Goal: Book appointment/travel/reservation: Book appointment/travel/reservation

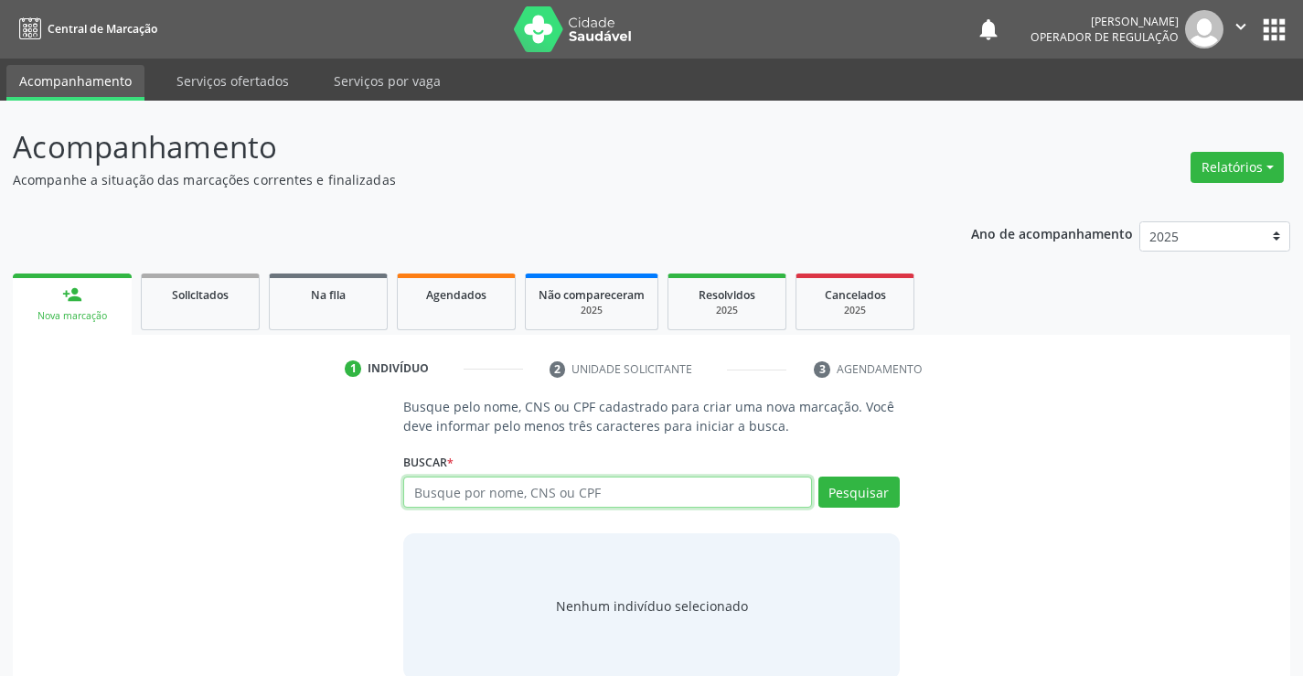
click at [495, 491] on input "text" at bounding box center [607, 492] width 408 height 31
click at [503, 502] on input "text" at bounding box center [607, 492] width 408 height 31
click at [582, 487] on input "text" at bounding box center [607, 492] width 408 height 31
type input "708205110713640"
click at [867, 474] on div "Buscar * Busque por nome, CNS ou CPF Nenhum resultado encontrado para: " " Não …" at bounding box center [651, 483] width 496 height 71
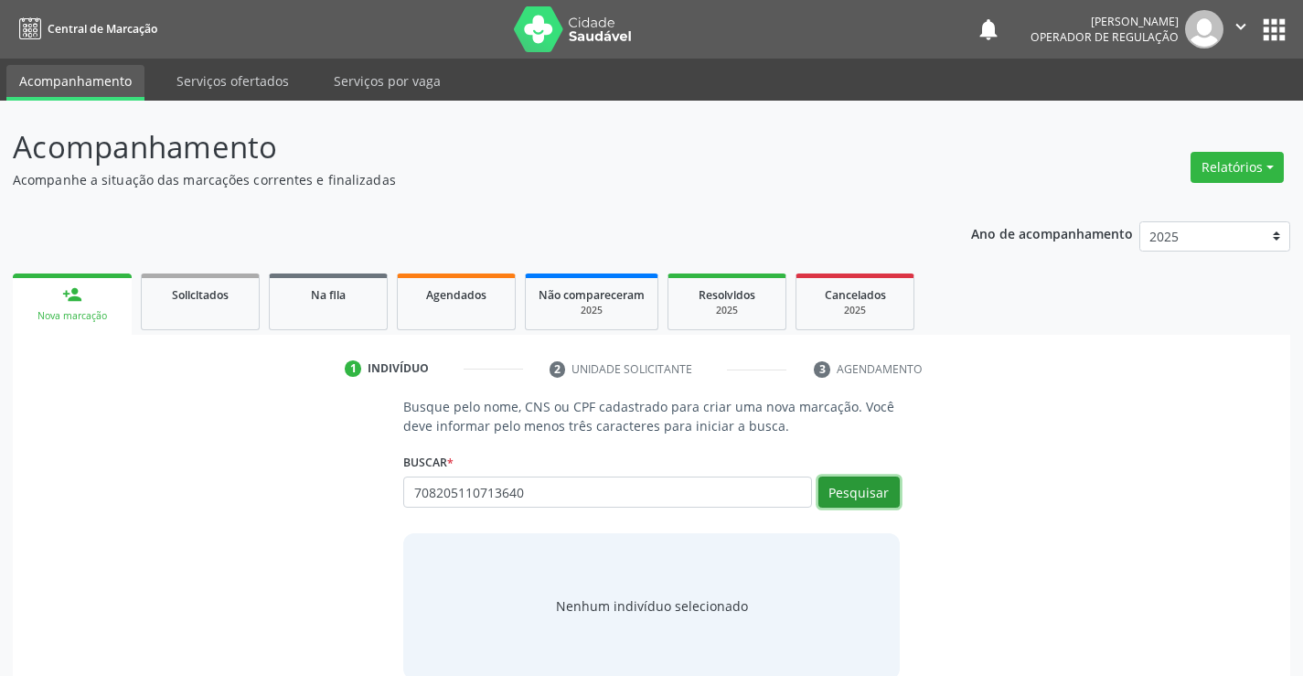
click at [862, 481] on button "Pesquisar" at bounding box center [859, 492] width 81 height 31
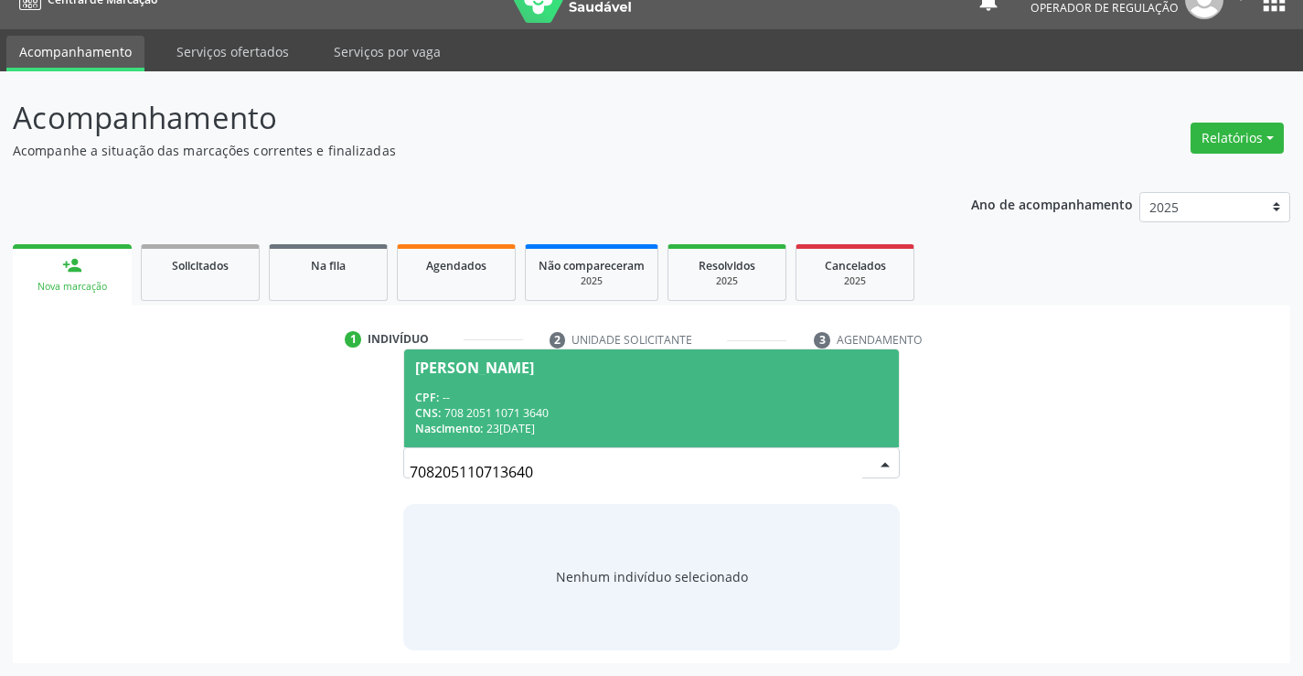
click at [473, 399] on div "CPF: --" at bounding box center [651, 398] width 472 height 16
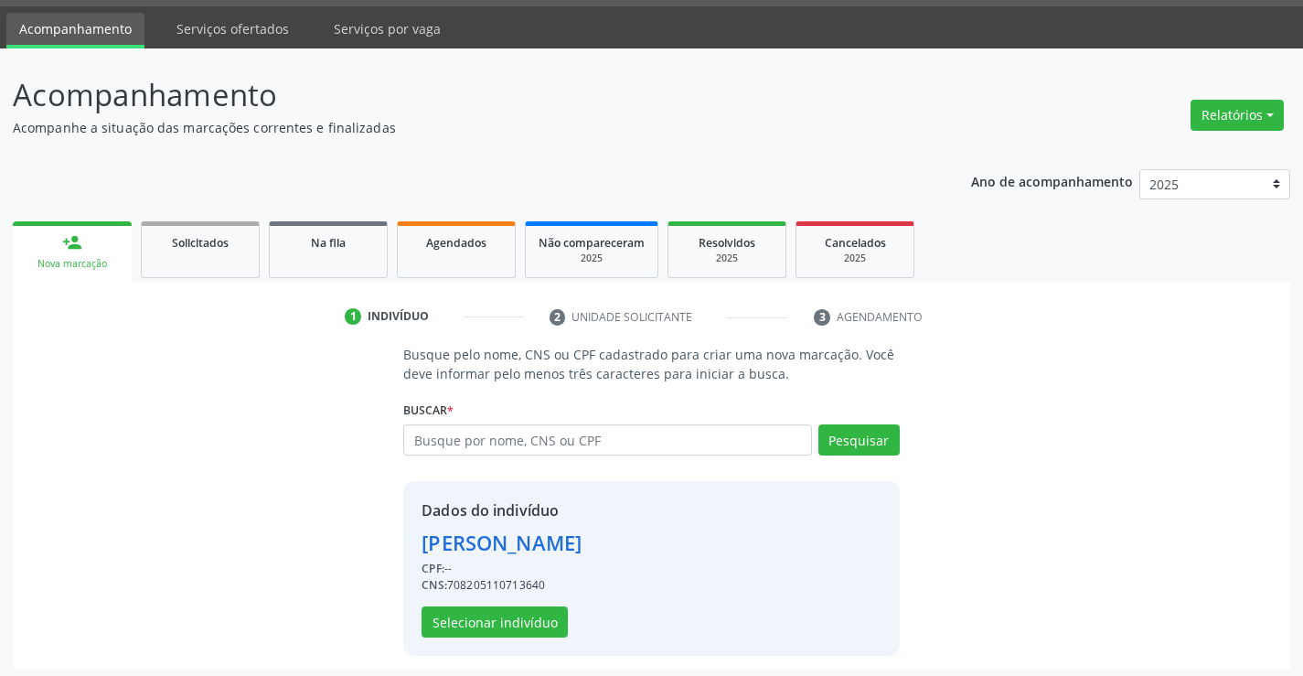
scroll to position [58, 0]
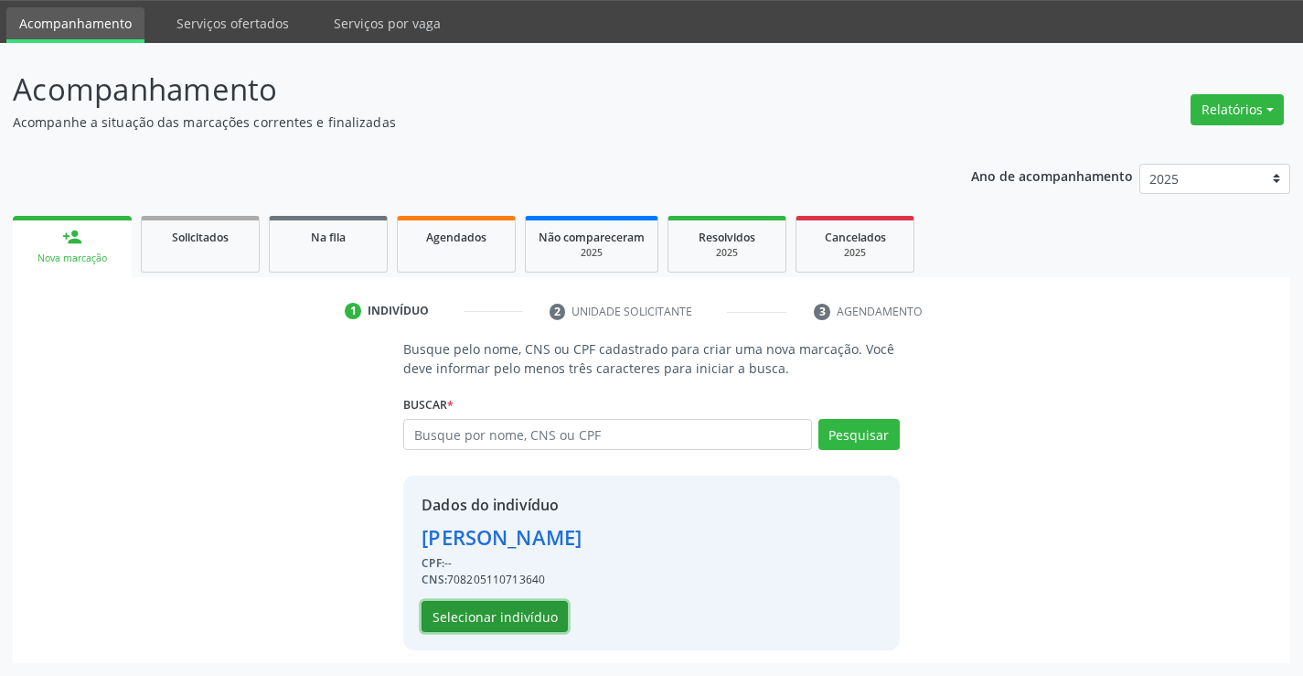
click at [497, 611] on button "Selecionar indivíduo" at bounding box center [495, 616] width 146 height 31
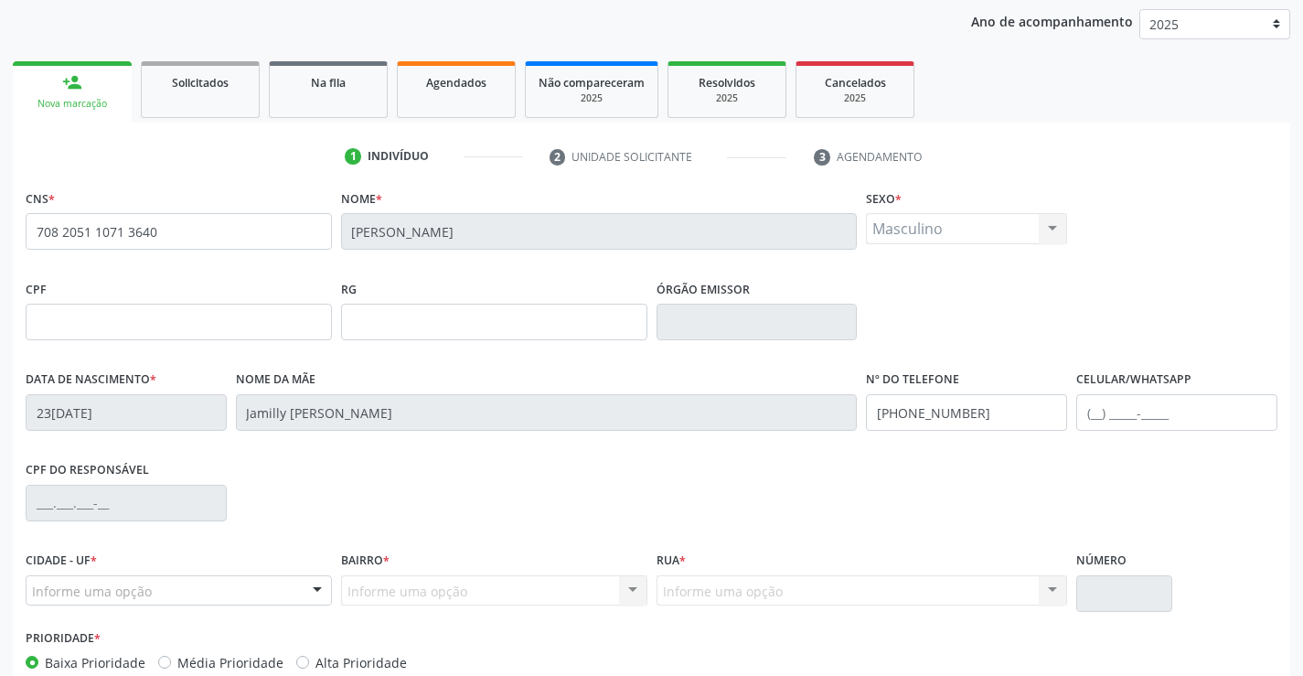
scroll to position [316, 0]
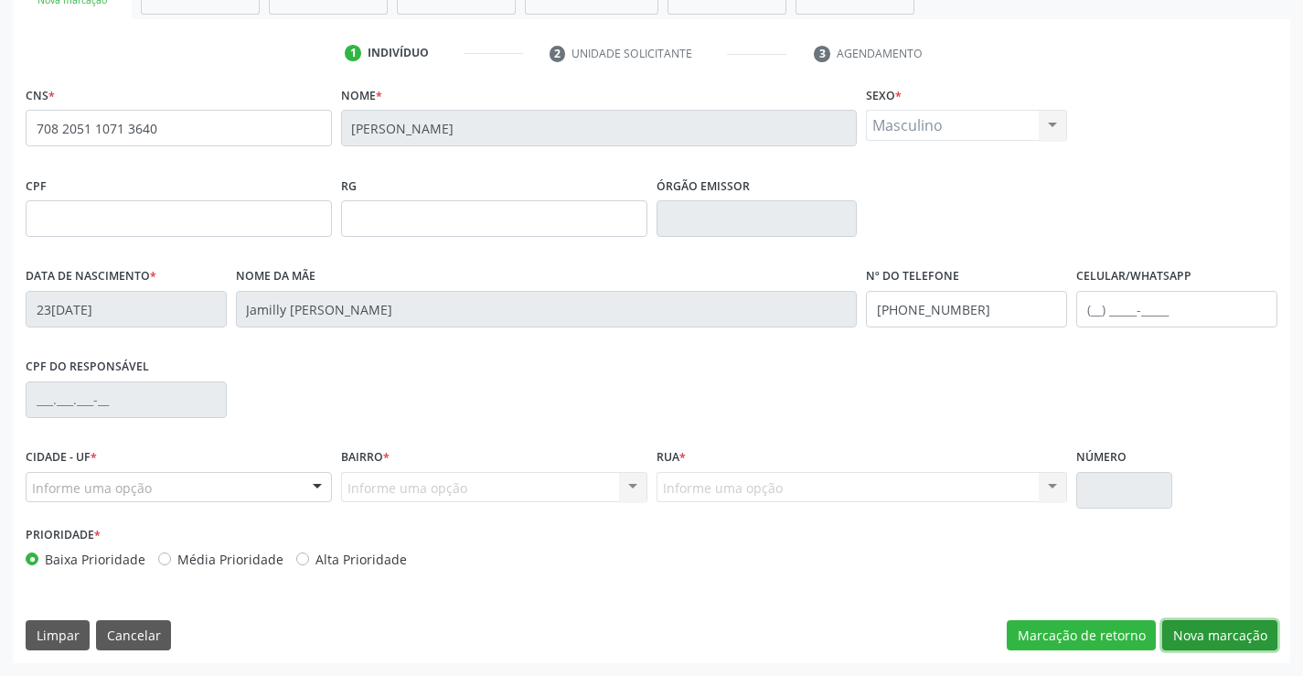
click at [1233, 628] on button "Nova marcação" at bounding box center [1219, 635] width 115 height 31
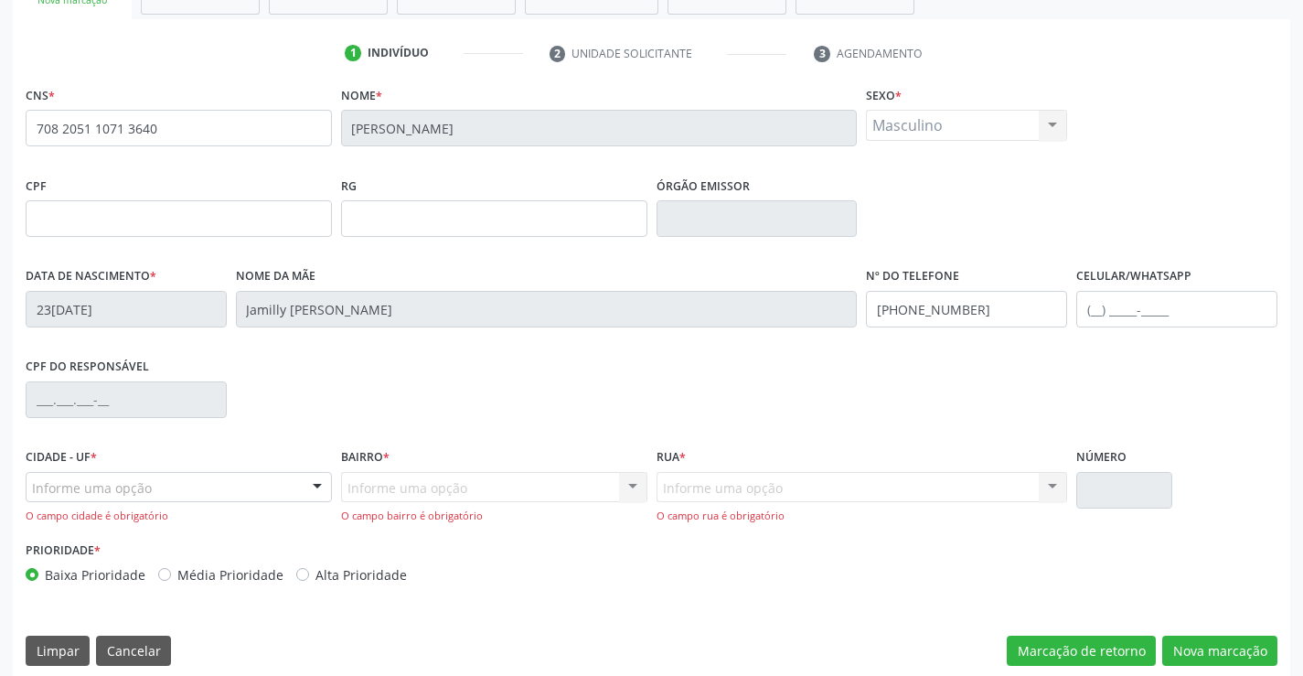
click at [314, 487] on div at bounding box center [317, 488] width 27 height 31
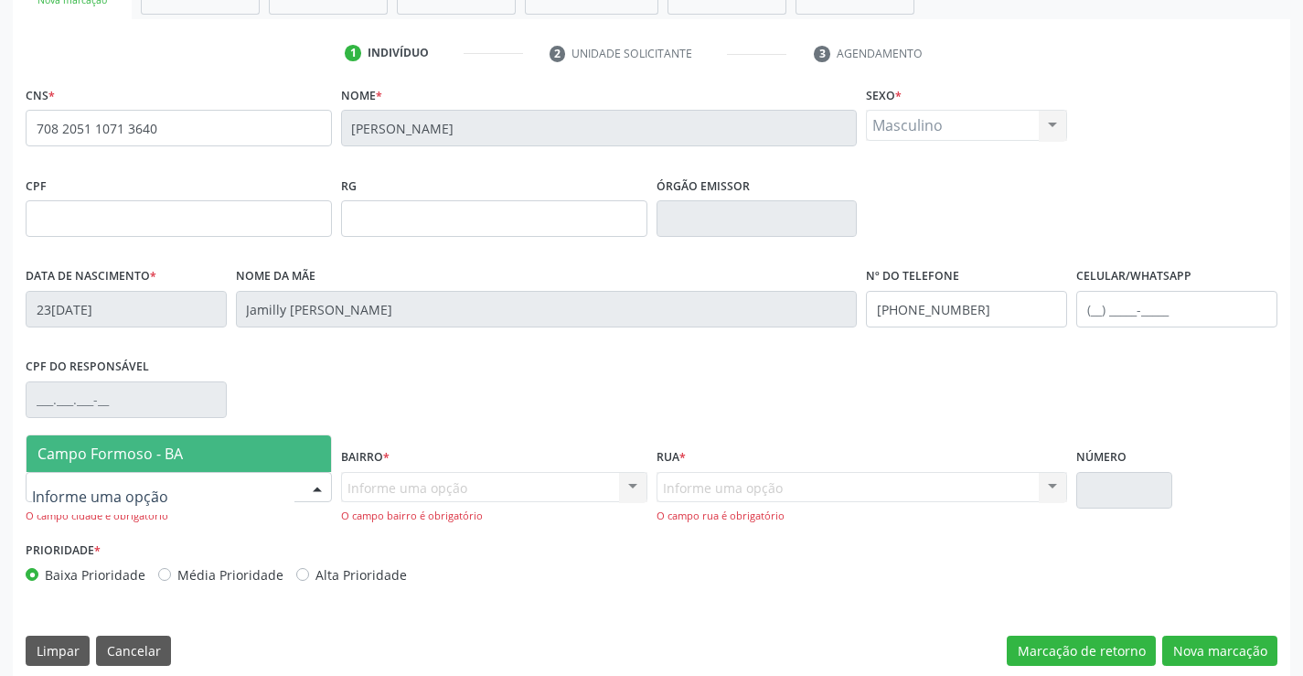
click at [280, 437] on span "Campo Formoso - BA" at bounding box center [179, 453] width 305 height 37
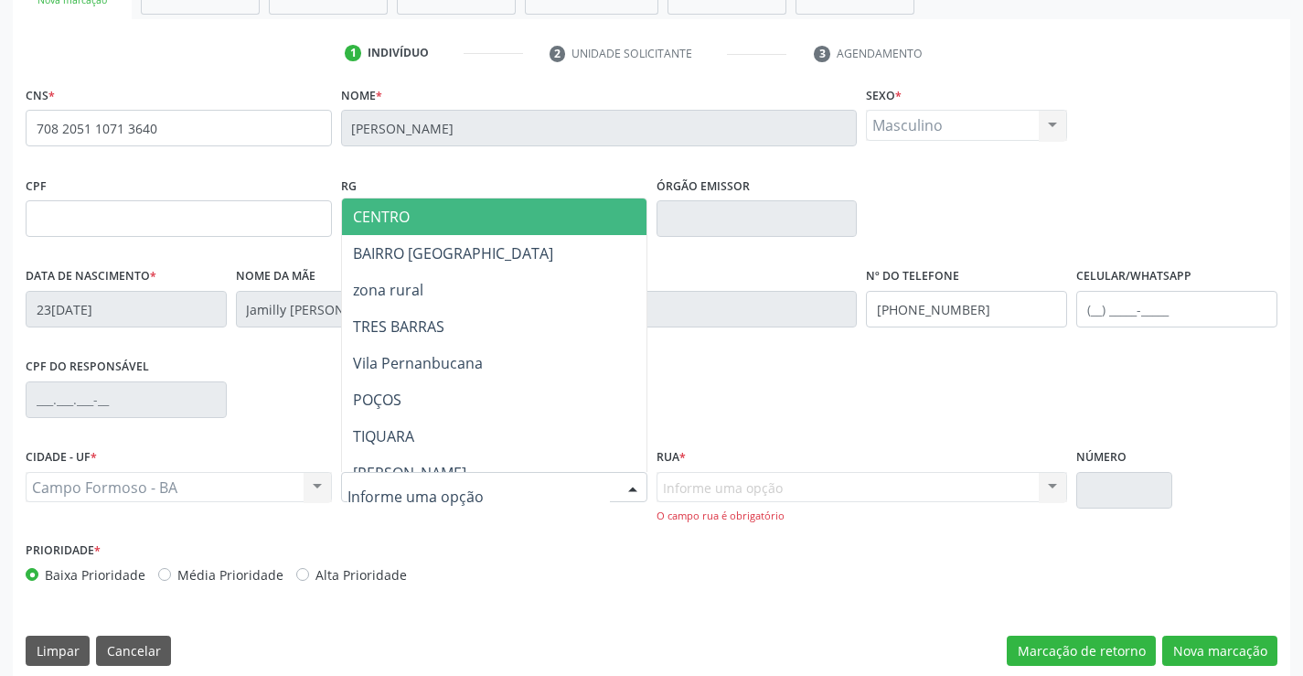
click at [636, 487] on div at bounding box center [632, 488] width 27 height 31
click at [478, 219] on span "CENTRO" at bounding box center [539, 216] width 395 height 37
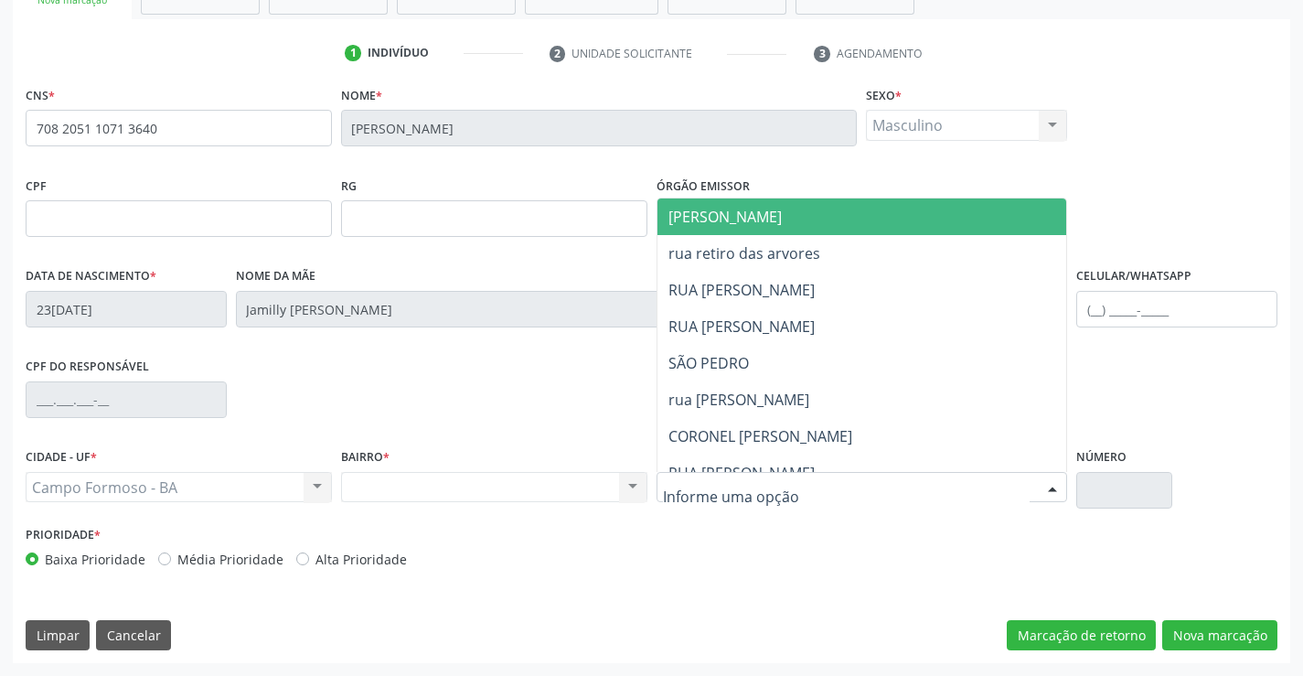
click at [864, 489] on div at bounding box center [863, 487] width 412 height 31
click at [757, 224] on span "[PERSON_NAME]" at bounding box center [725, 217] width 113 height 20
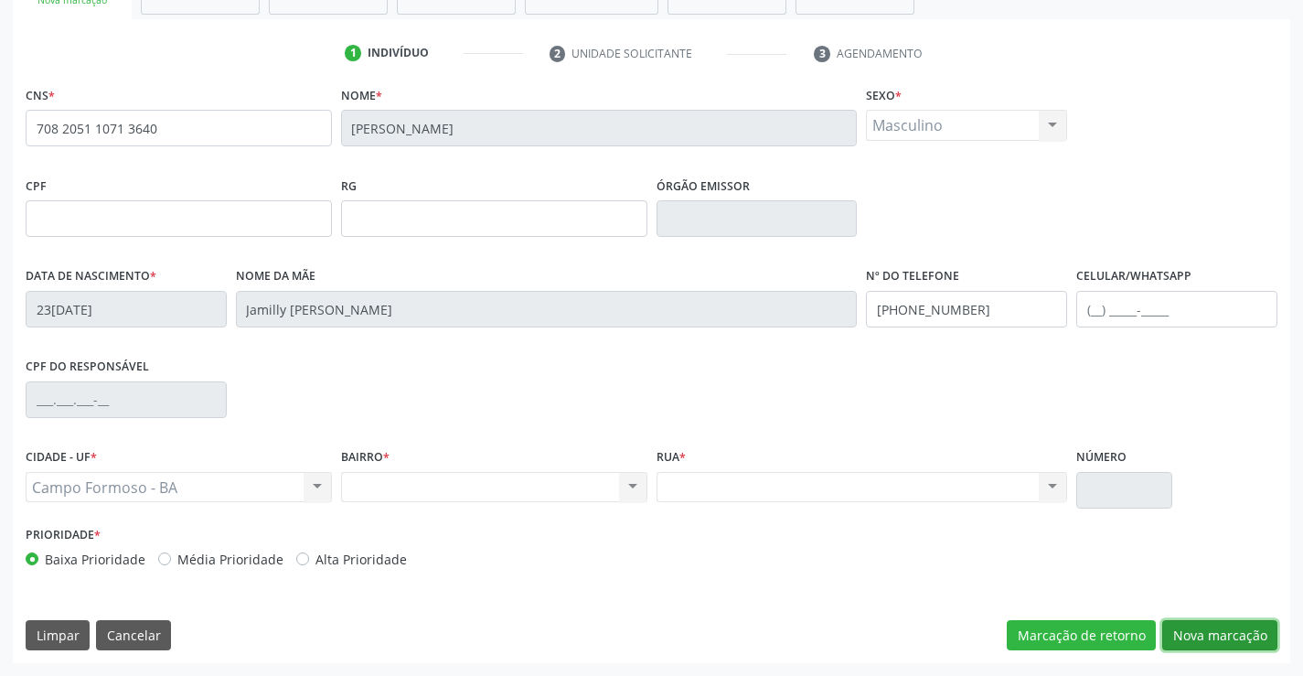
click at [1198, 636] on button "Nova marcação" at bounding box center [1219, 635] width 115 height 31
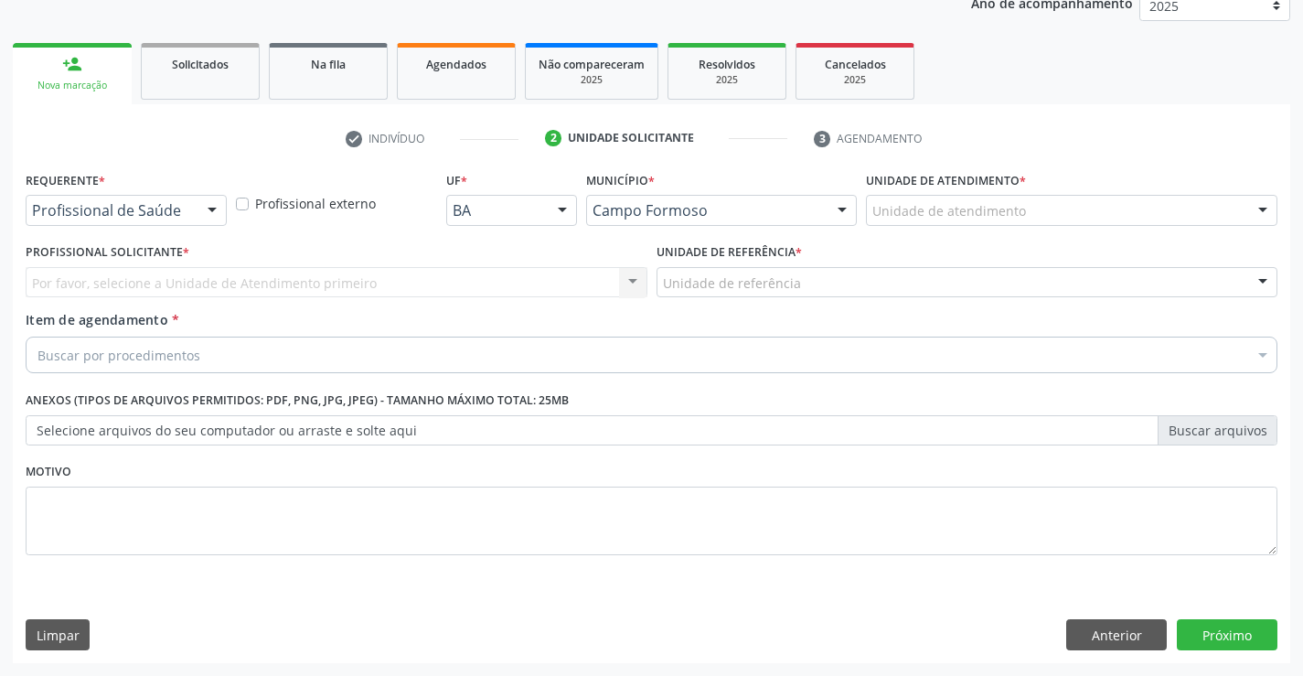
scroll to position [230, 0]
click at [198, 209] on div at bounding box center [211, 211] width 27 height 31
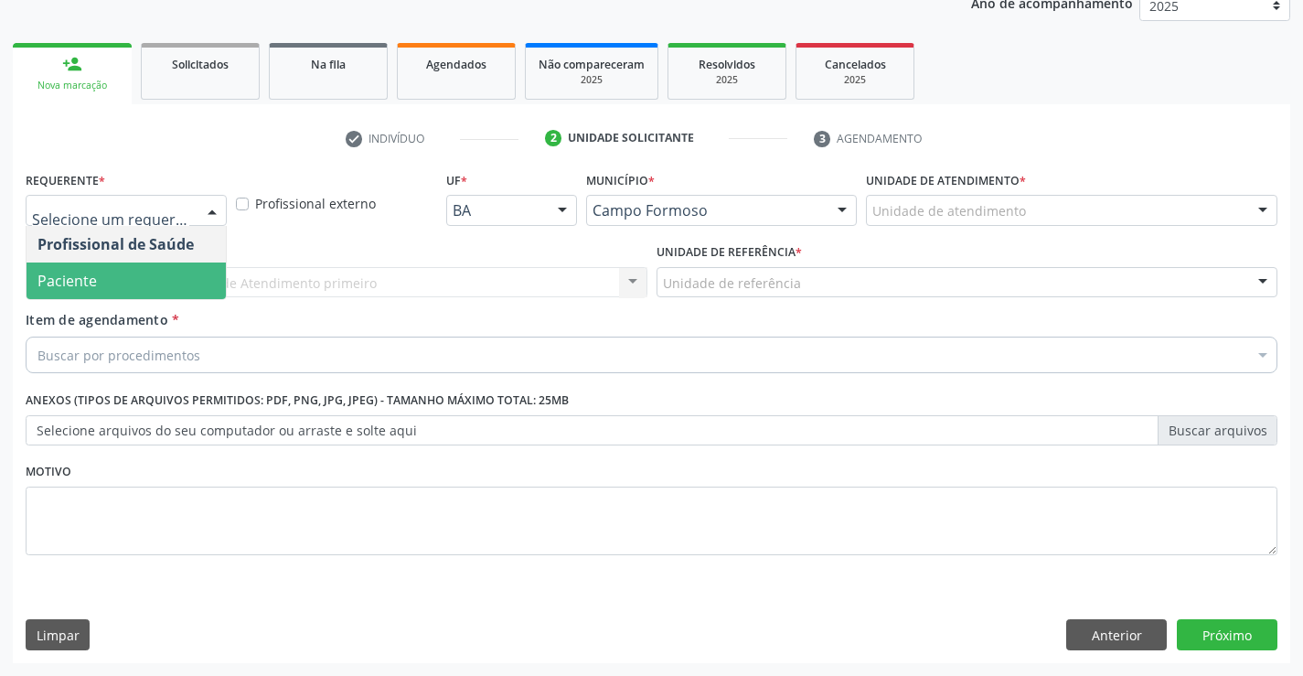
click at [162, 274] on span "Paciente" at bounding box center [126, 280] width 199 height 37
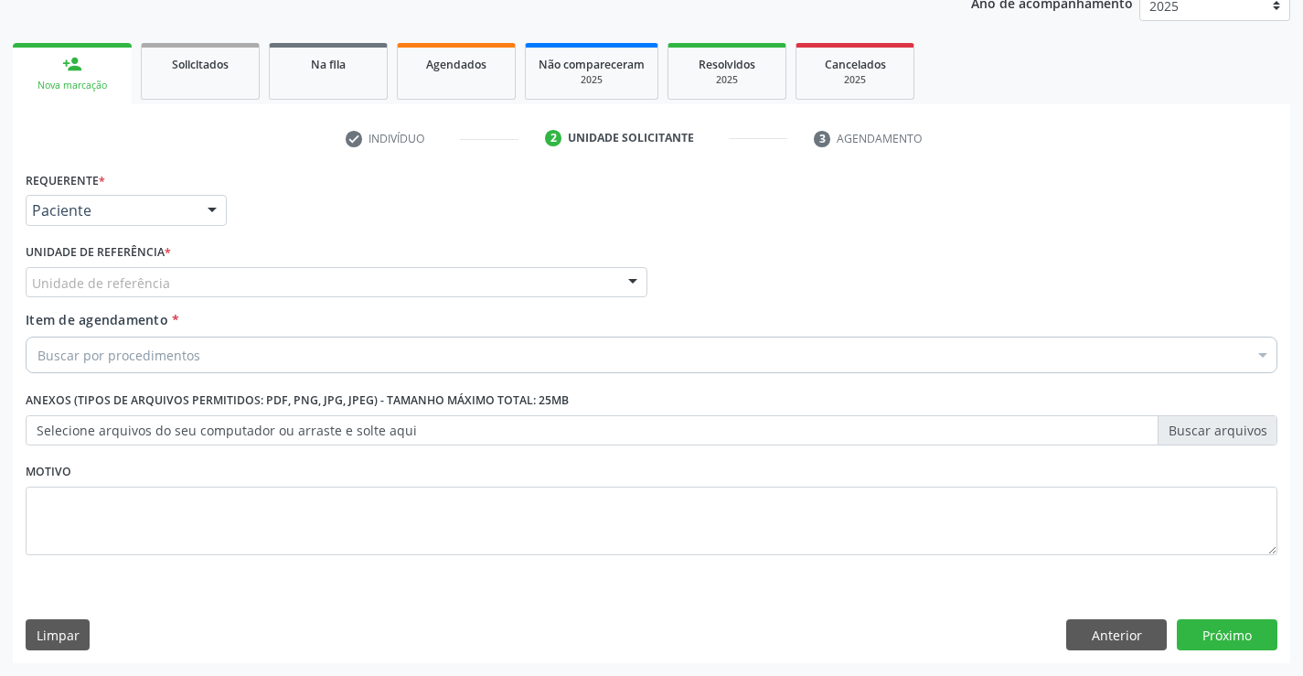
drag, startPoint x: 279, startPoint y: 286, endPoint x: 291, endPoint y: 320, distance: 35.9
click at [280, 286] on div "Unidade de referência" at bounding box center [337, 282] width 622 height 31
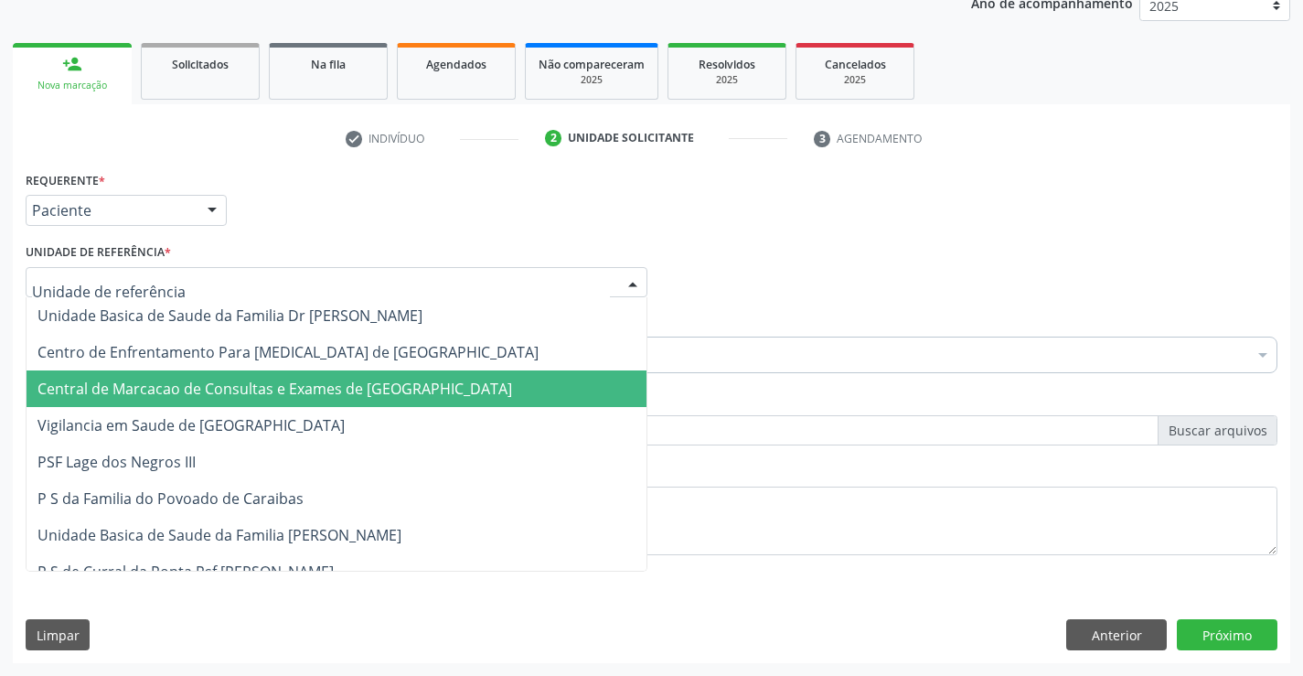
click at [306, 393] on span "Central de Marcacao de Consultas e Exames de [GEOGRAPHIC_DATA]" at bounding box center [274, 389] width 475 height 20
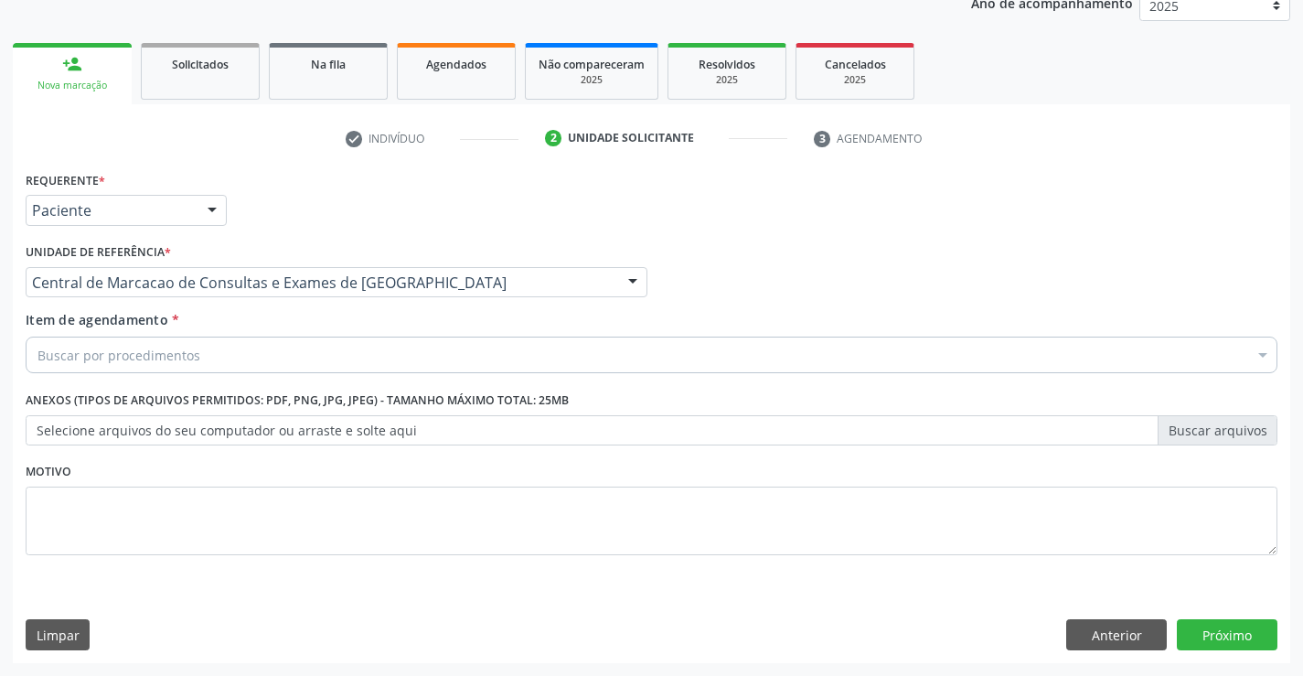
click at [326, 358] on div "Buscar por procedimentos" at bounding box center [652, 355] width 1252 height 37
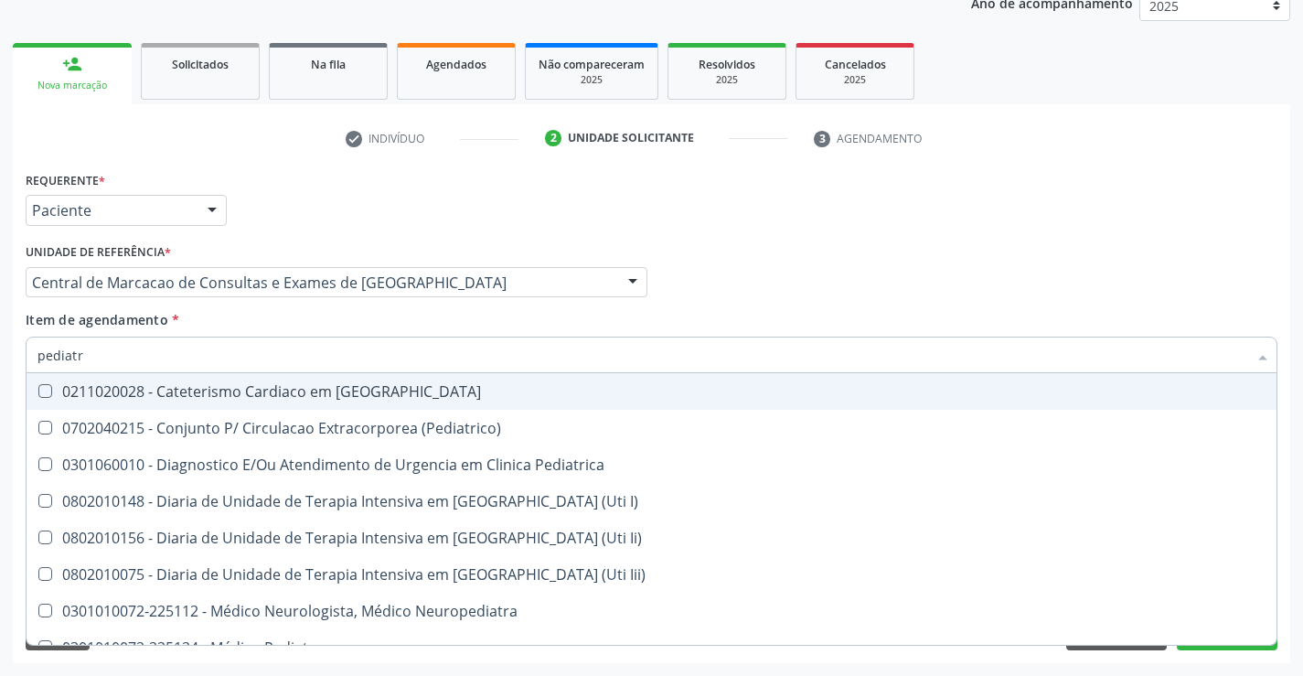
type input "pediatra"
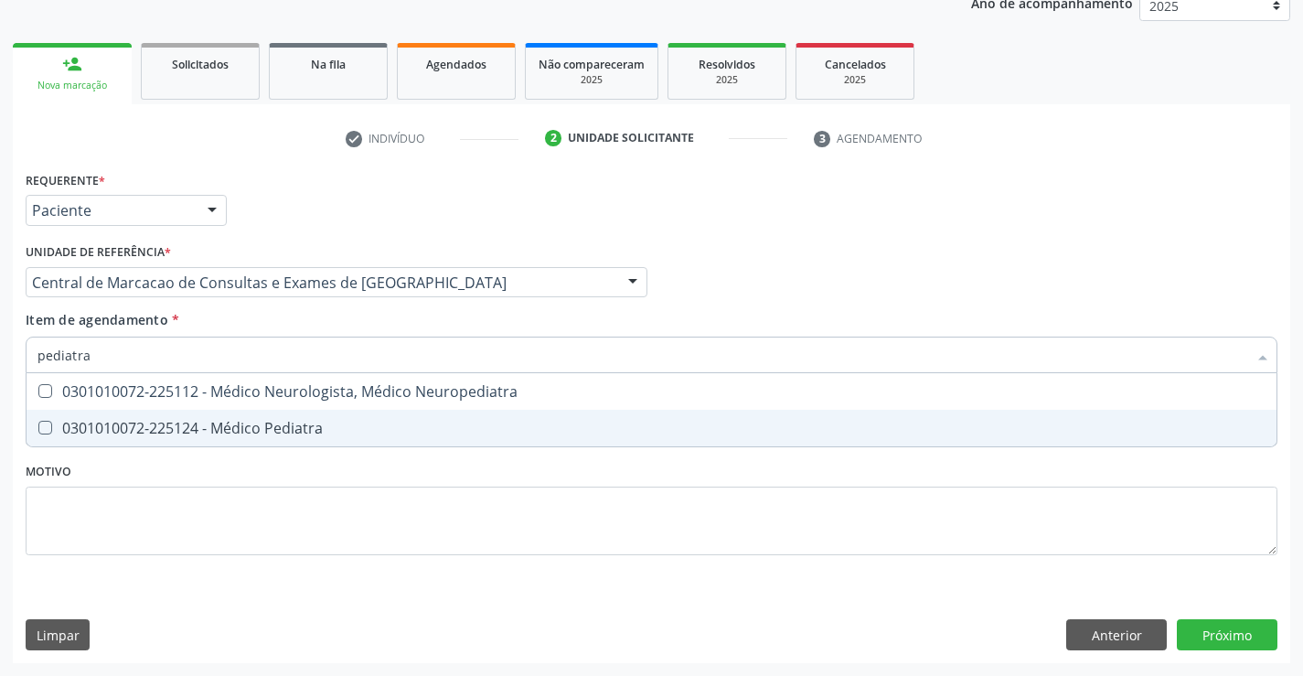
click at [286, 428] on div "0301010072-225124 - Médico Pediatra" at bounding box center [651, 428] width 1228 height 15
checkbox Pediatra "true"
click at [1228, 638] on div "Requerente * Paciente Profissional de Saúde Paciente Nenhum resultado encontrad…" at bounding box center [652, 414] width 1278 height 497
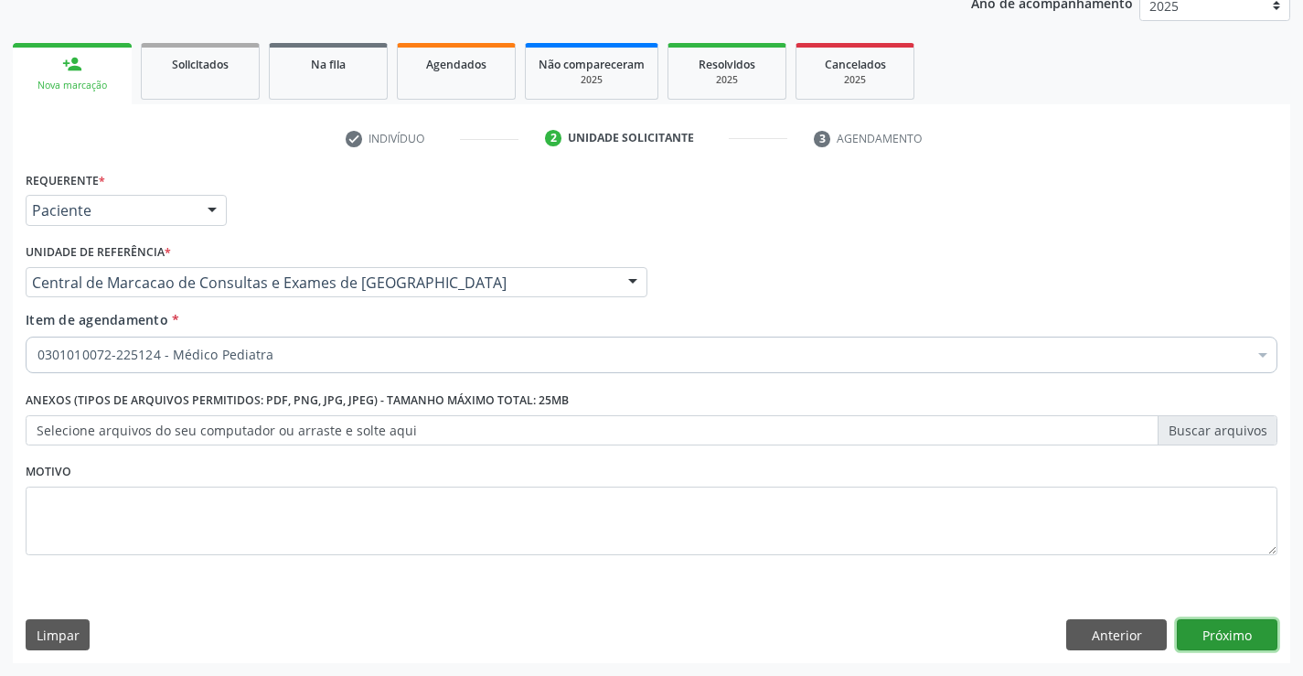
click at [1222, 626] on button "Próximo" at bounding box center [1227, 634] width 101 height 31
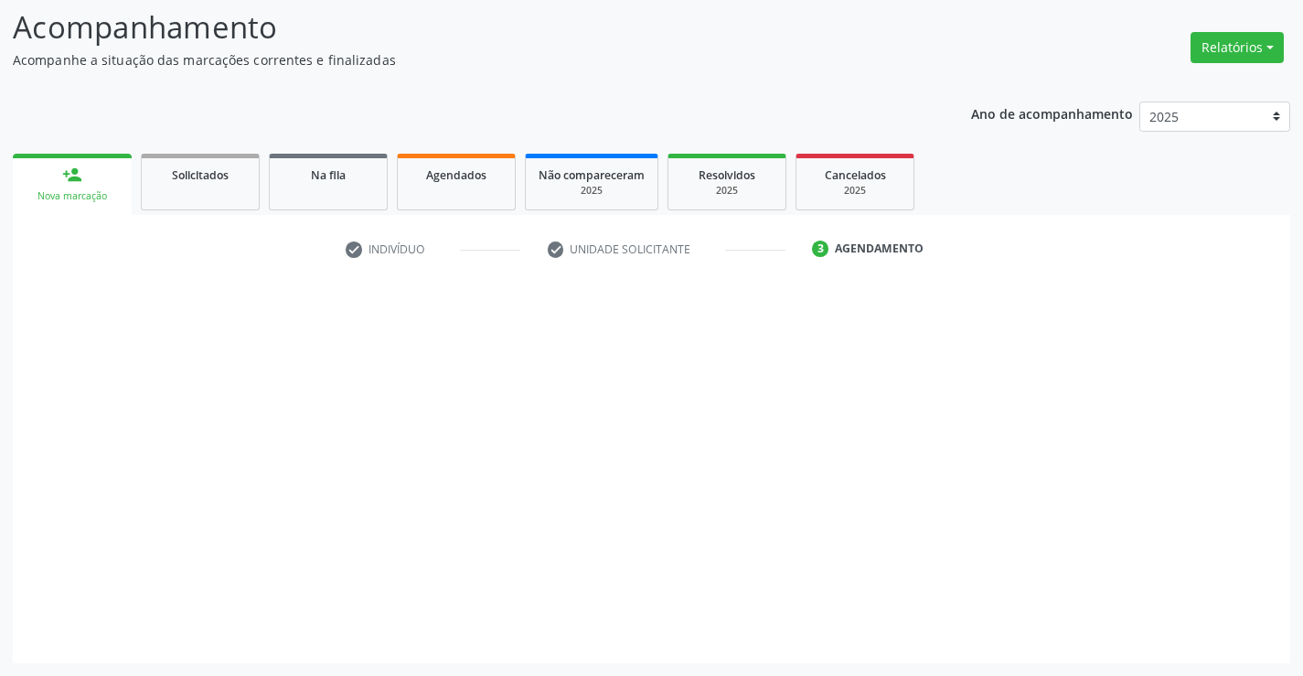
scroll to position [120, 0]
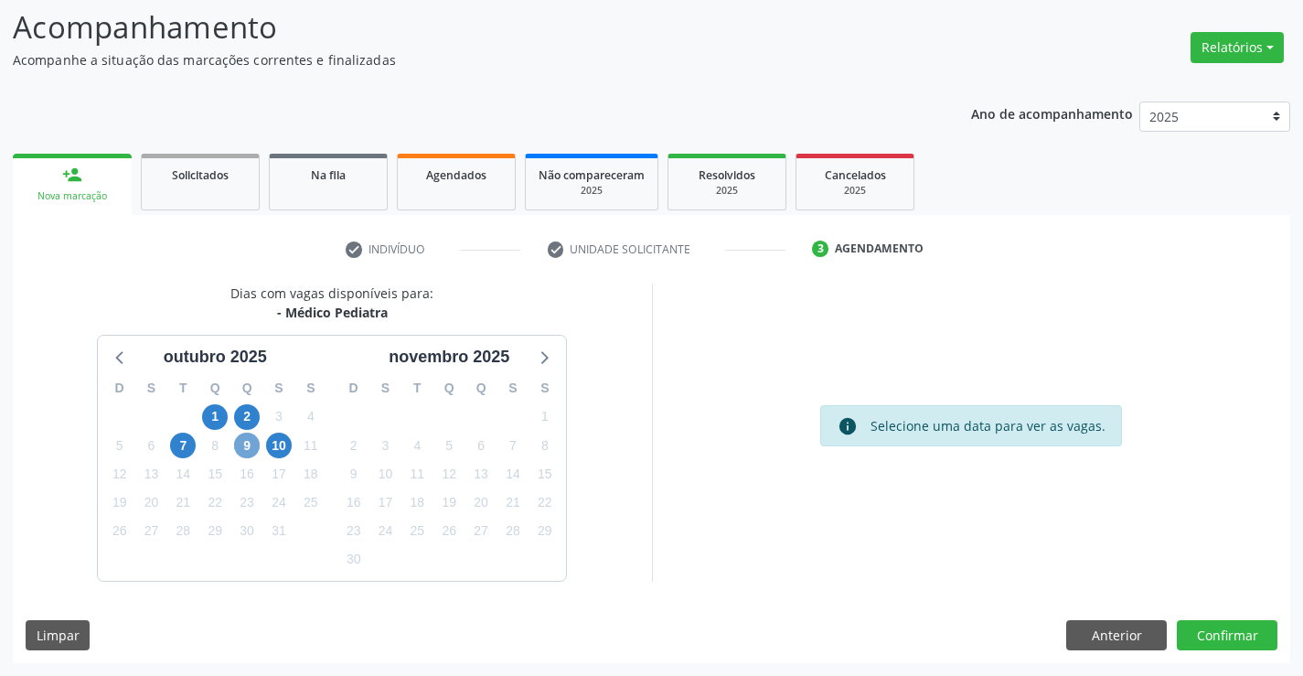
click at [254, 444] on span "9" at bounding box center [247, 446] width 26 height 26
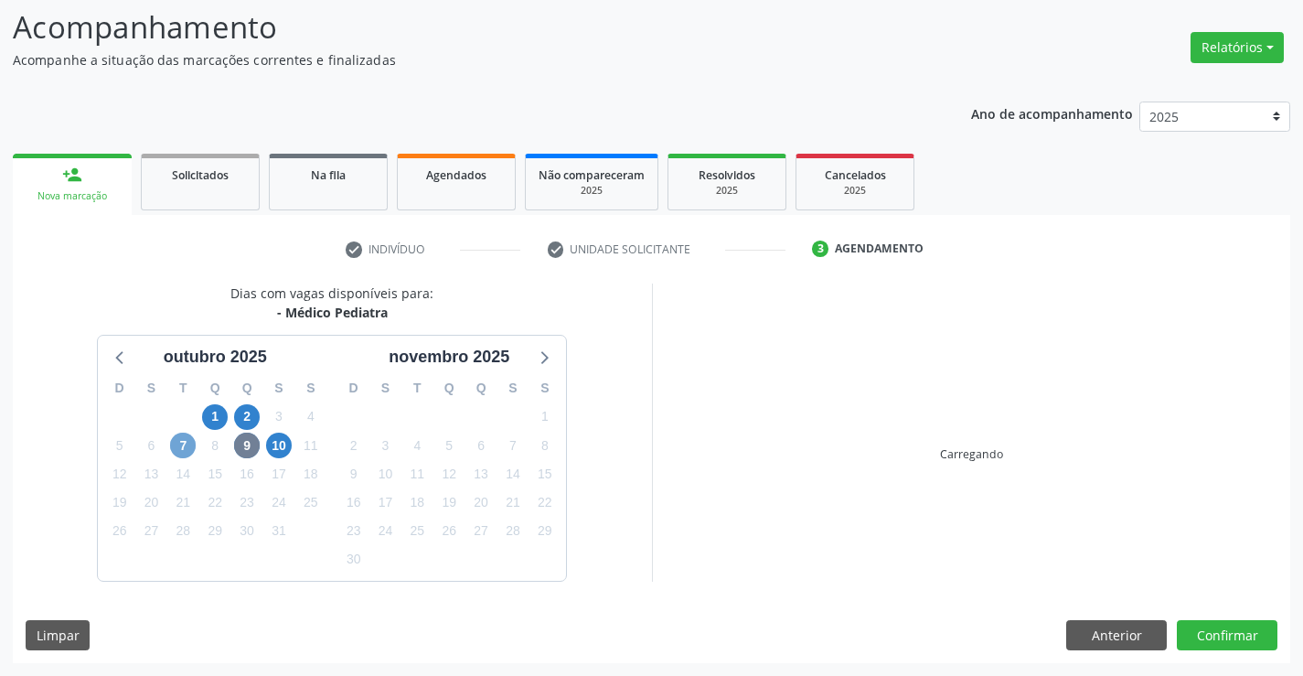
click at [186, 444] on span "7" at bounding box center [183, 446] width 26 height 26
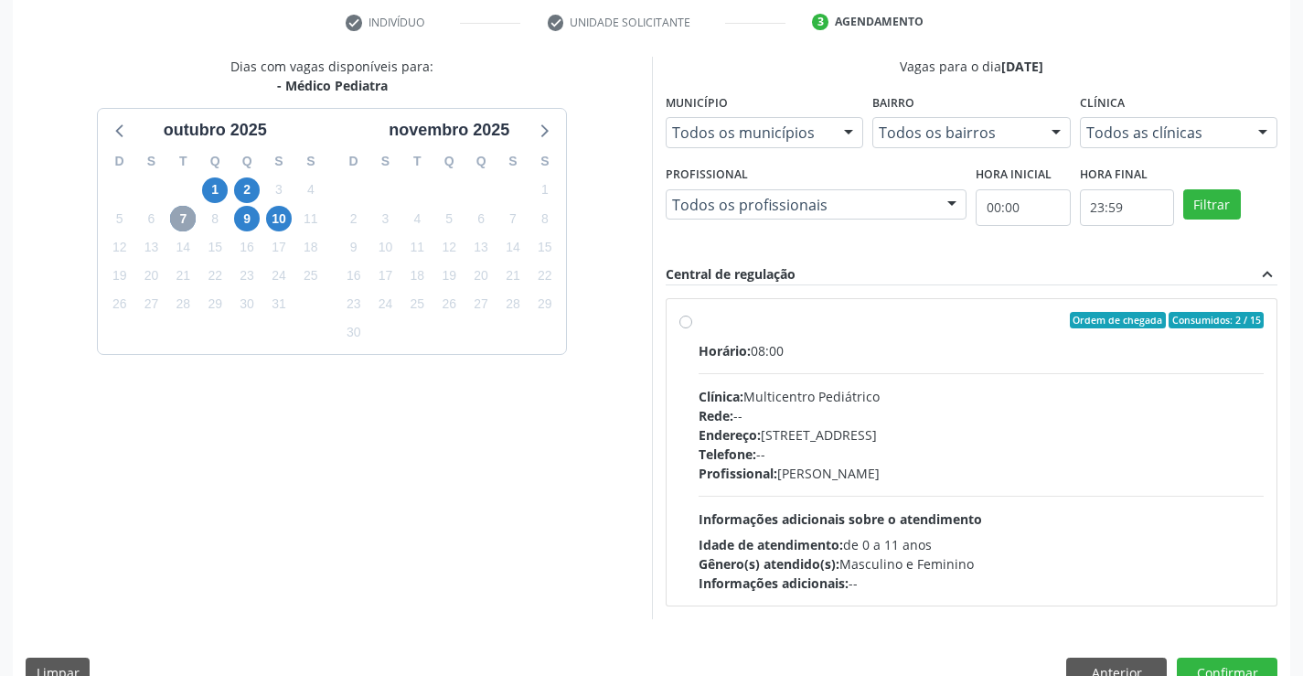
scroll to position [384, 0]
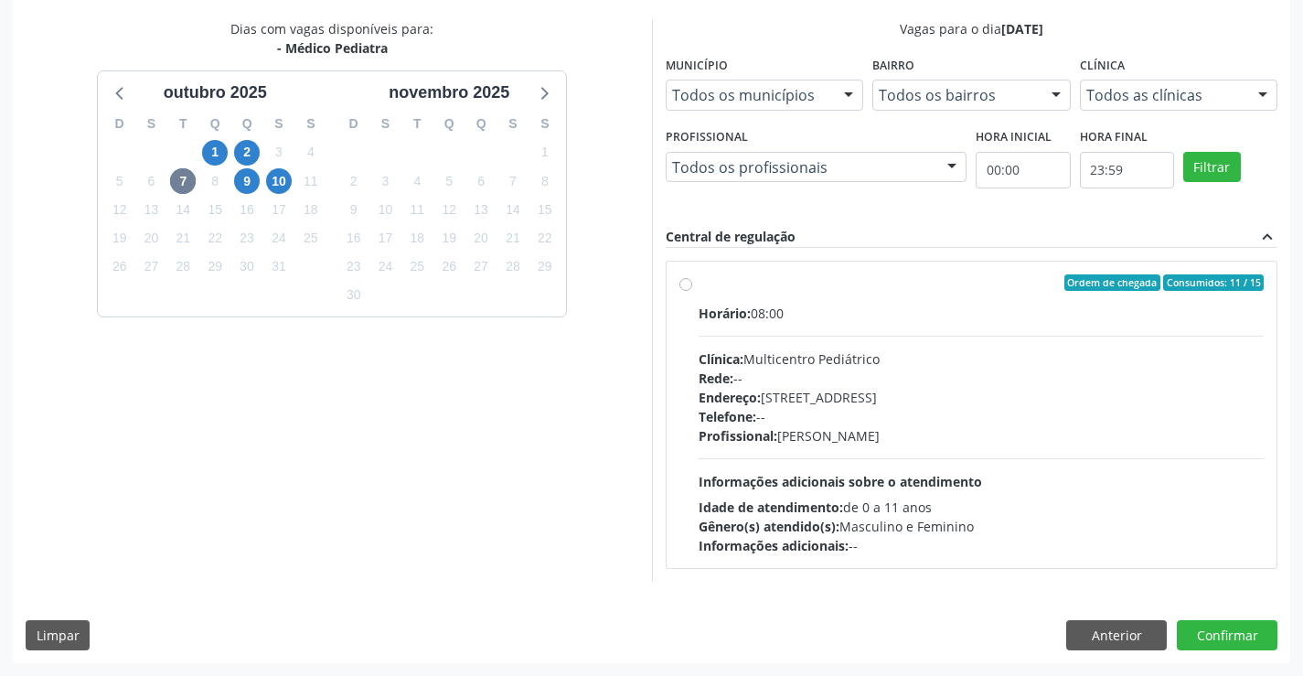
click at [779, 449] on div "Horário: 08:00 Clínica: Multicentro Pediátrico Rede: -- Endereço: [STREET_ADDRE…" at bounding box center [982, 430] width 566 height 252
click at [692, 291] on input "Ordem de chegada Consumidos: 11 / 15 Horário: 08:00 Clínica: Multicentro Pediát…" at bounding box center [686, 282] width 13 height 16
radio input "true"
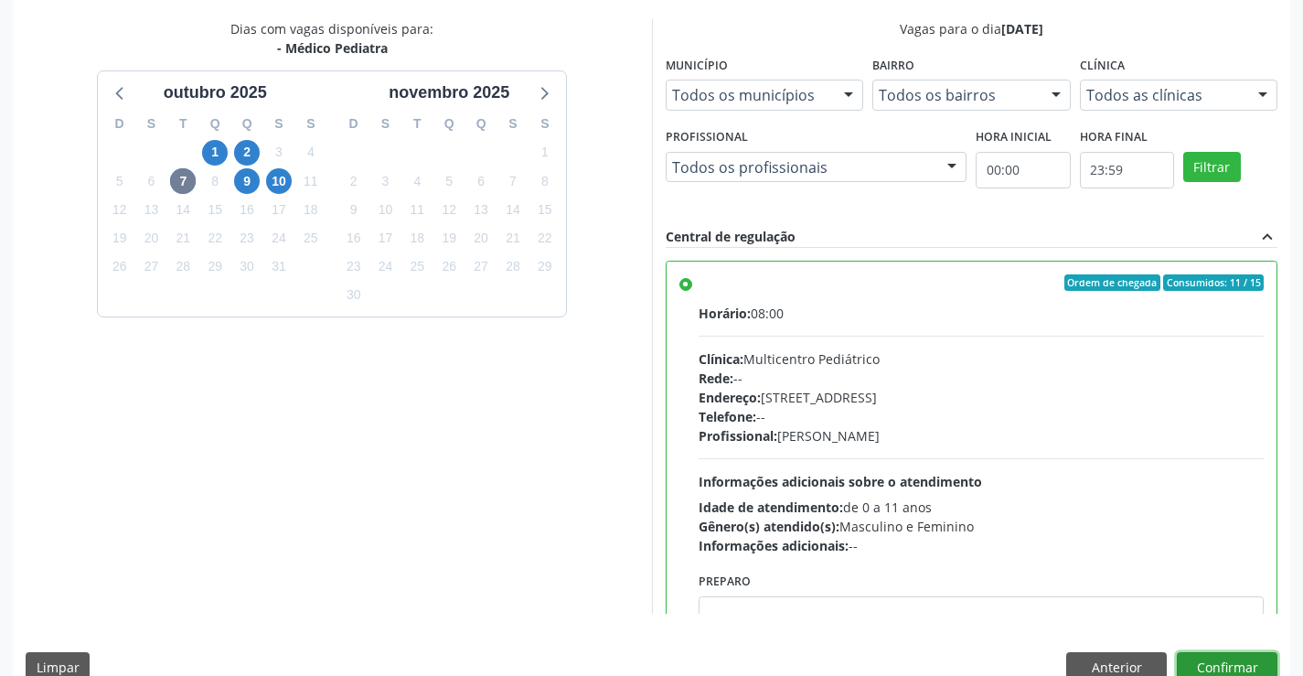
click at [1239, 658] on button "Confirmar" at bounding box center [1227, 667] width 101 height 31
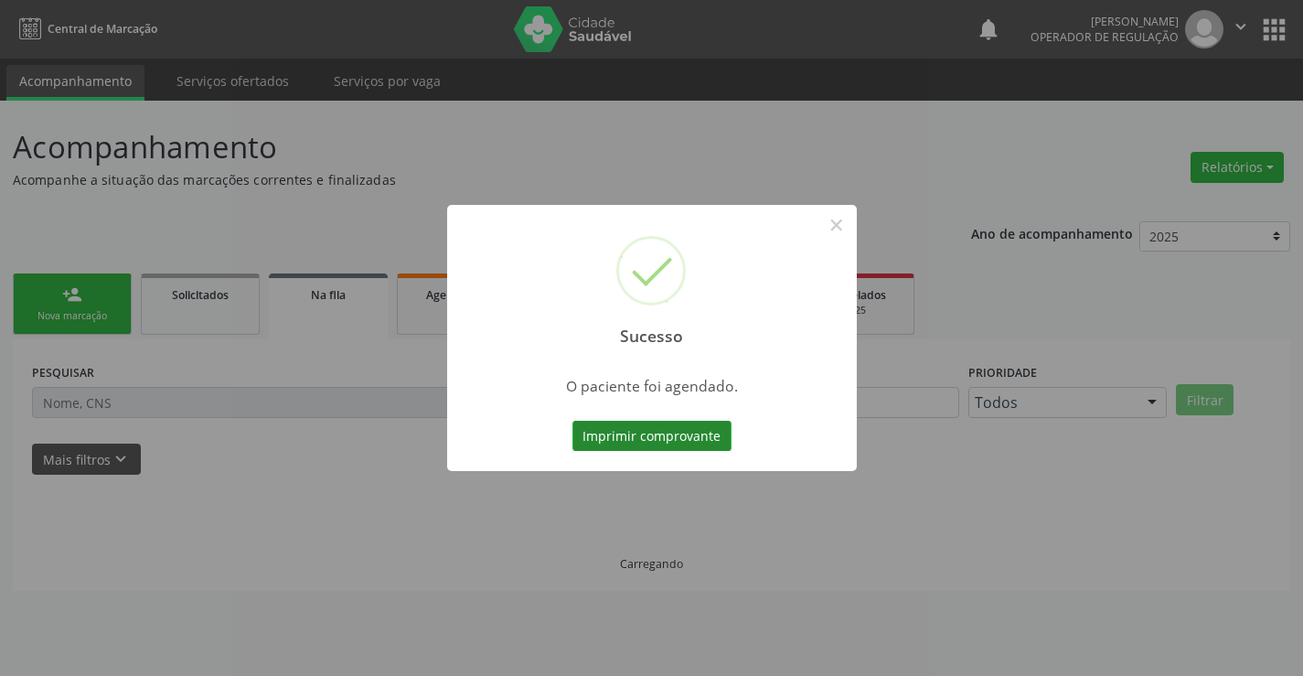
scroll to position [0, 0]
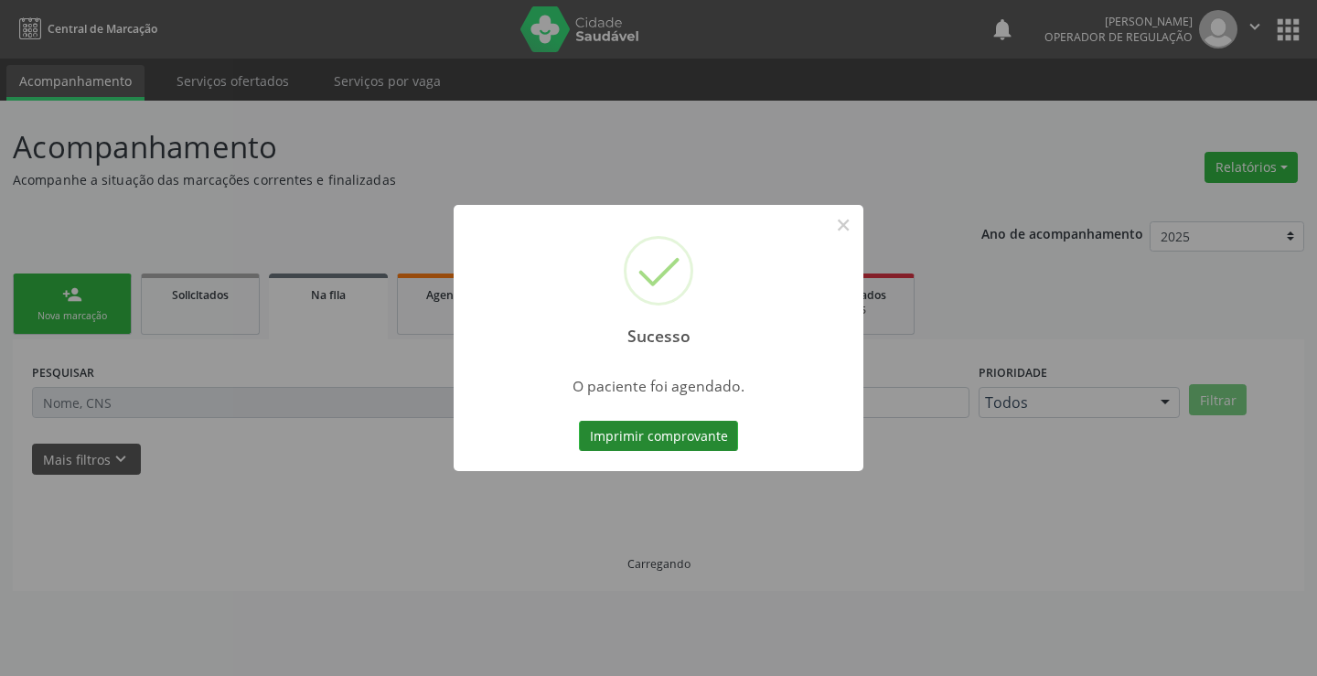
click at [666, 435] on button "Imprimir comprovante" at bounding box center [658, 436] width 159 height 31
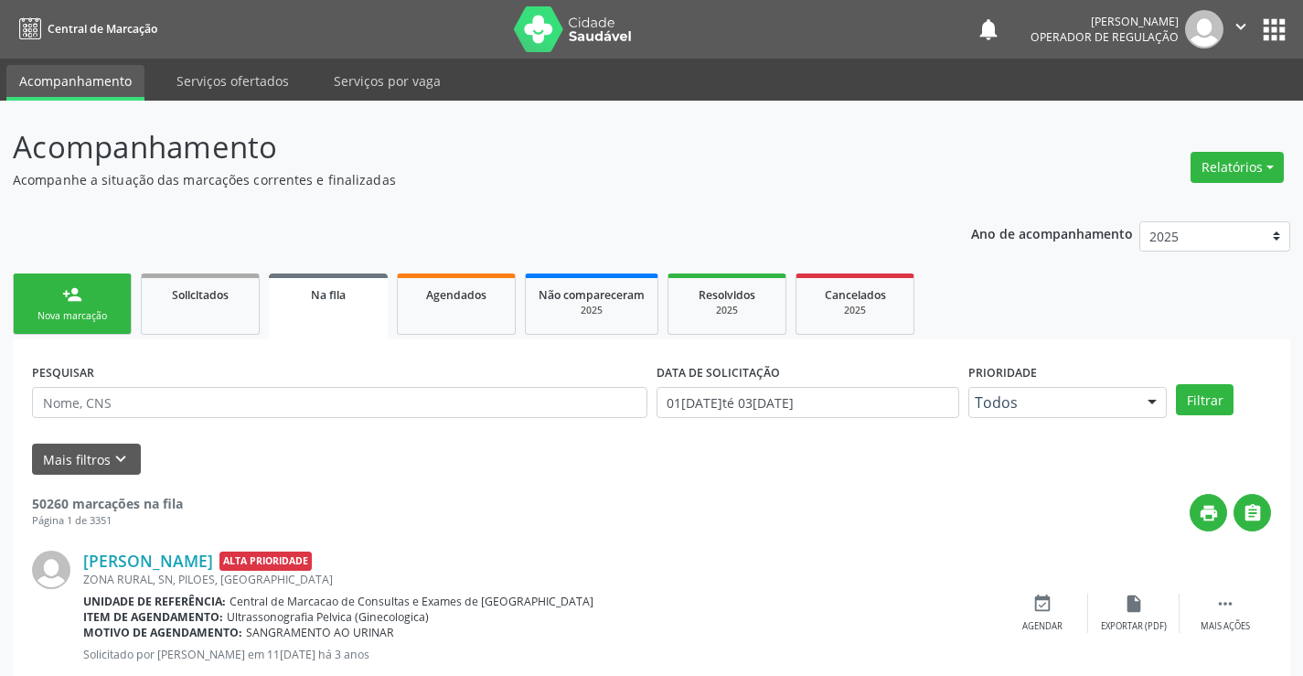
click at [78, 308] on link "person_add Nova marcação" at bounding box center [72, 303] width 119 height 61
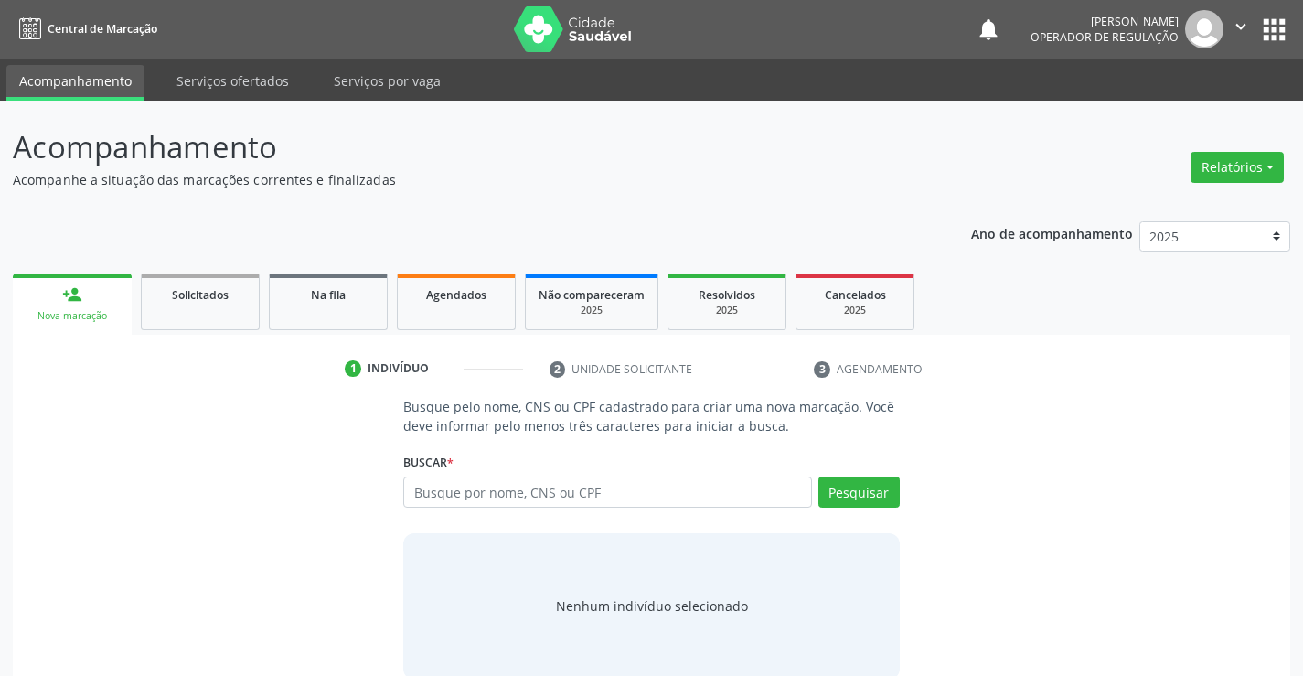
click at [586, 509] on div "Busque por nome, CNS ou CPF Nenhum resultado encontrado para: " " Digite nome, …" at bounding box center [651, 499] width 496 height 44
click at [586, 500] on input "text" at bounding box center [607, 492] width 408 height 31
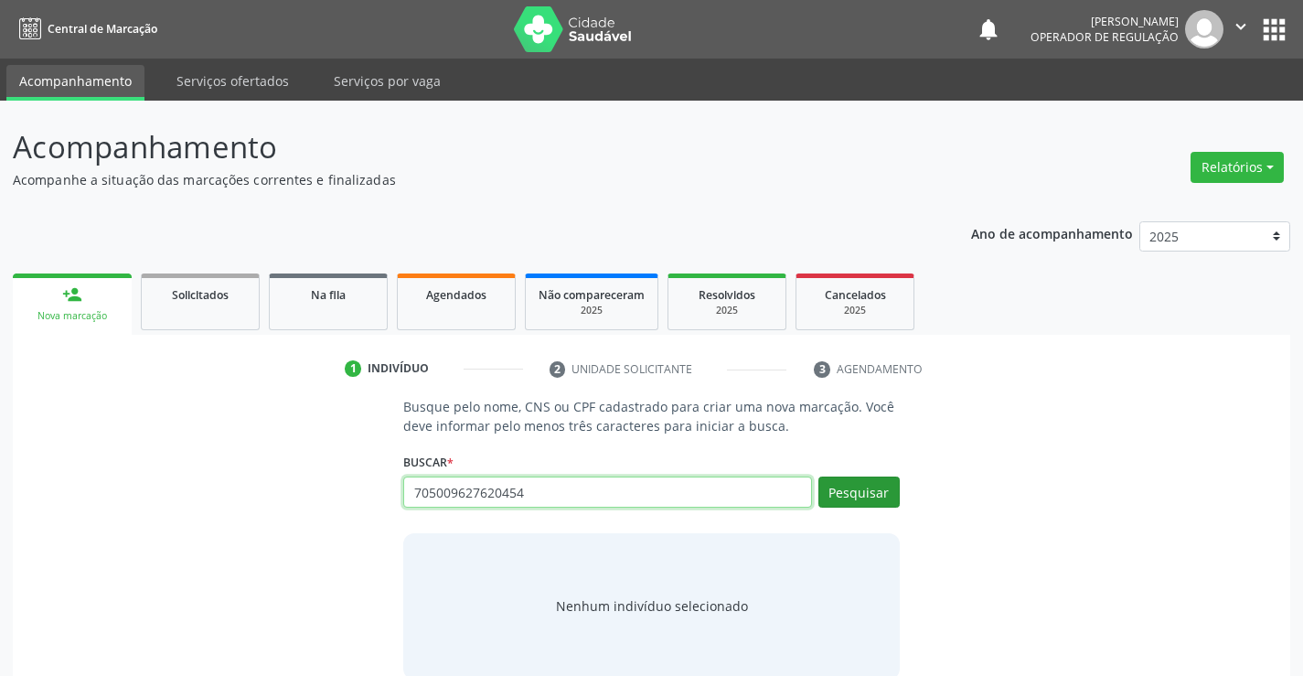
type input "705009627620454"
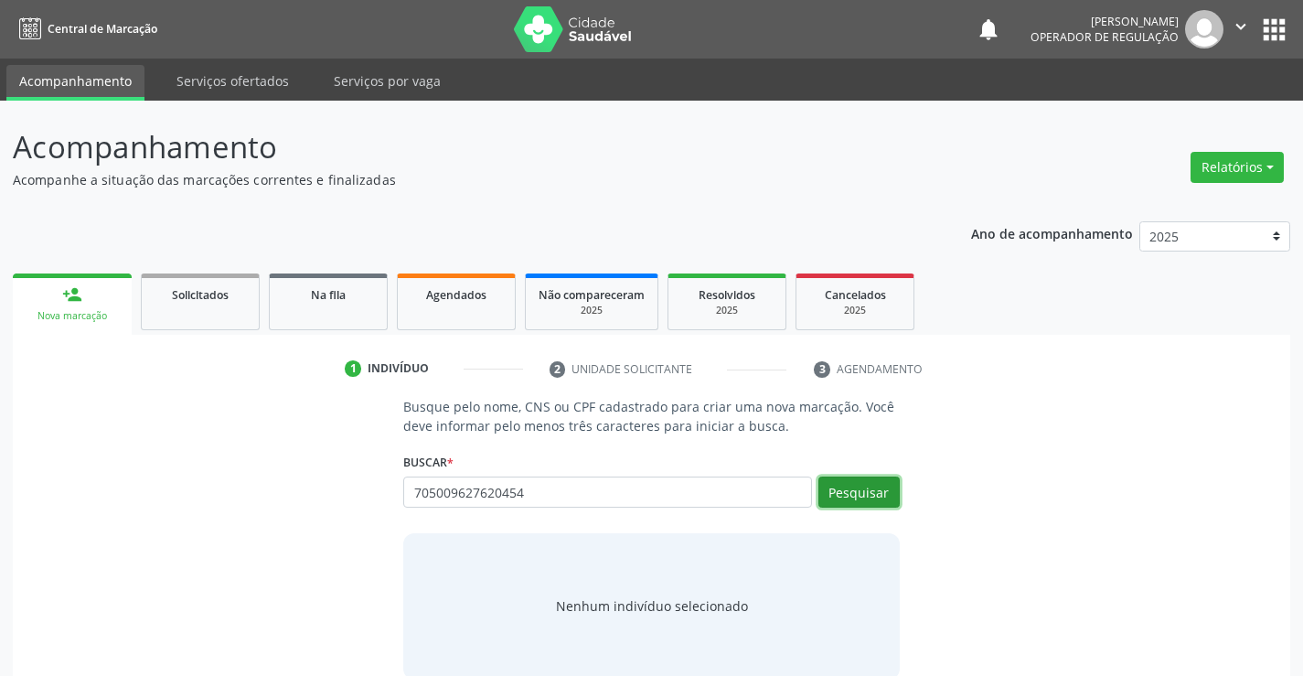
click at [865, 491] on button "Pesquisar" at bounding box center [859, 492] width 81 height 31
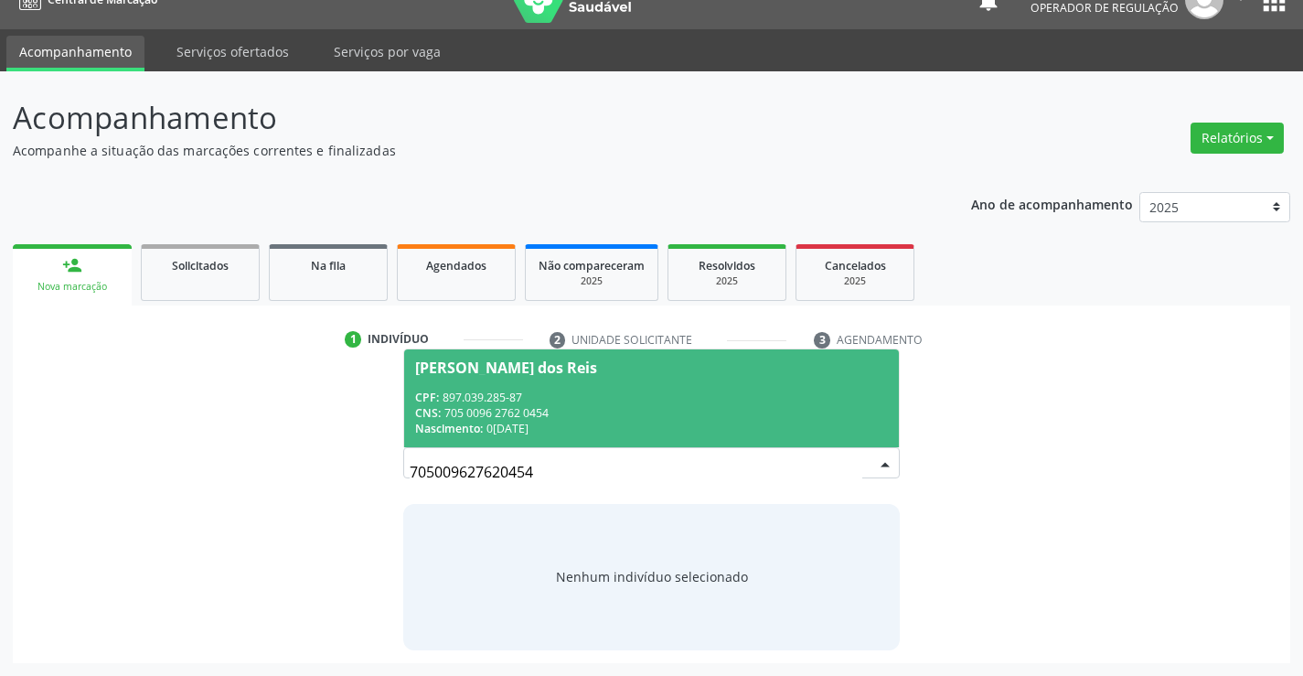
drag, startPoint x: 660, startPoint y: 384, endPoint x: 601, endPoint y: 499, distance: 129.7
click at [659, 384] on span "[PERSON_NAME] dos Reis CPF: 897.039.285-87 CNS: 705 0096 2762 0454 Nascimento: …" at bounding box center [651, 398] width 494 height 98
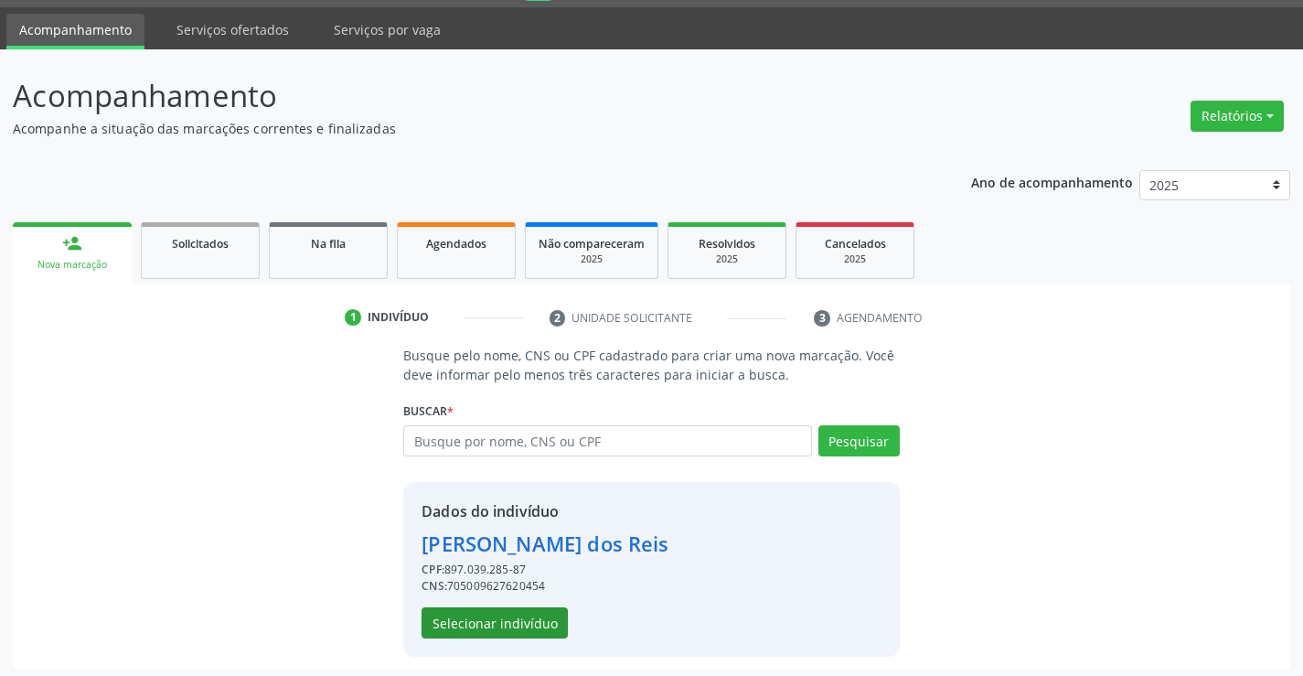
scroll to position [58, 0]
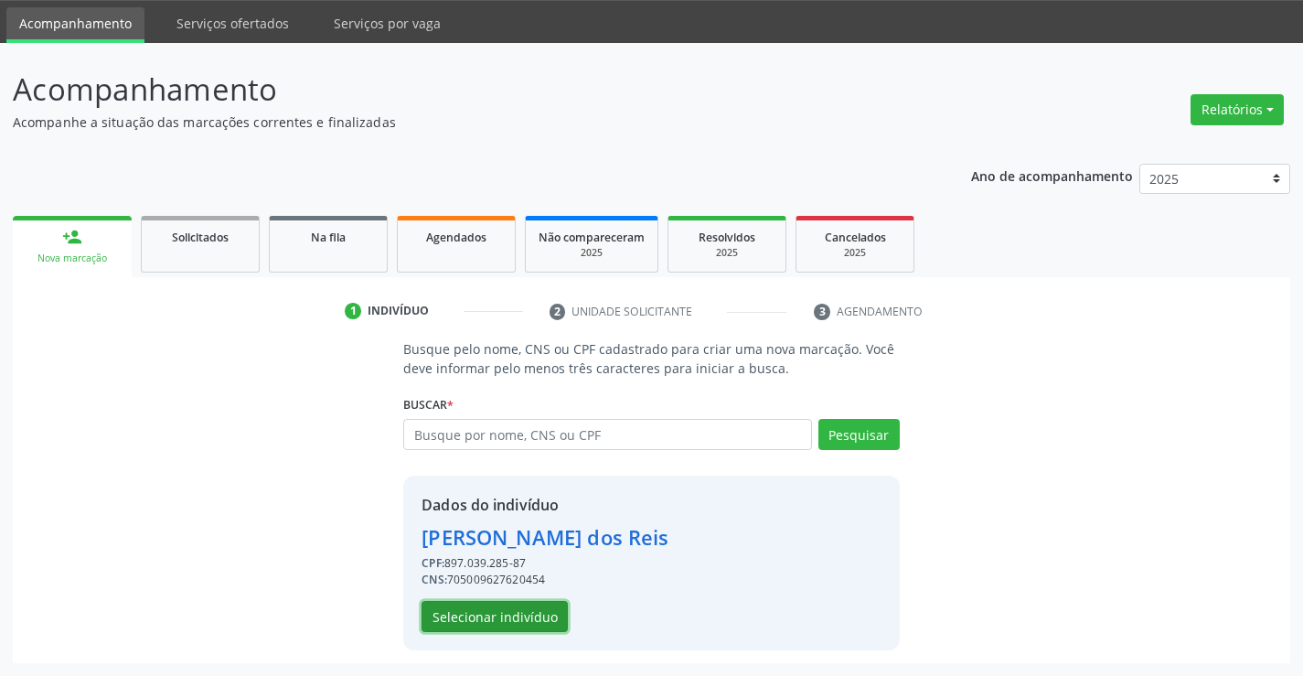
drag, startPoint x: 510, startPoint y: 616, endPoint x: 519, endPoint y: 613, distance: 9.5
click at [519, 613] on button "Selecionar indivíduo" at bounding box center [495, 616] width 146 height 31
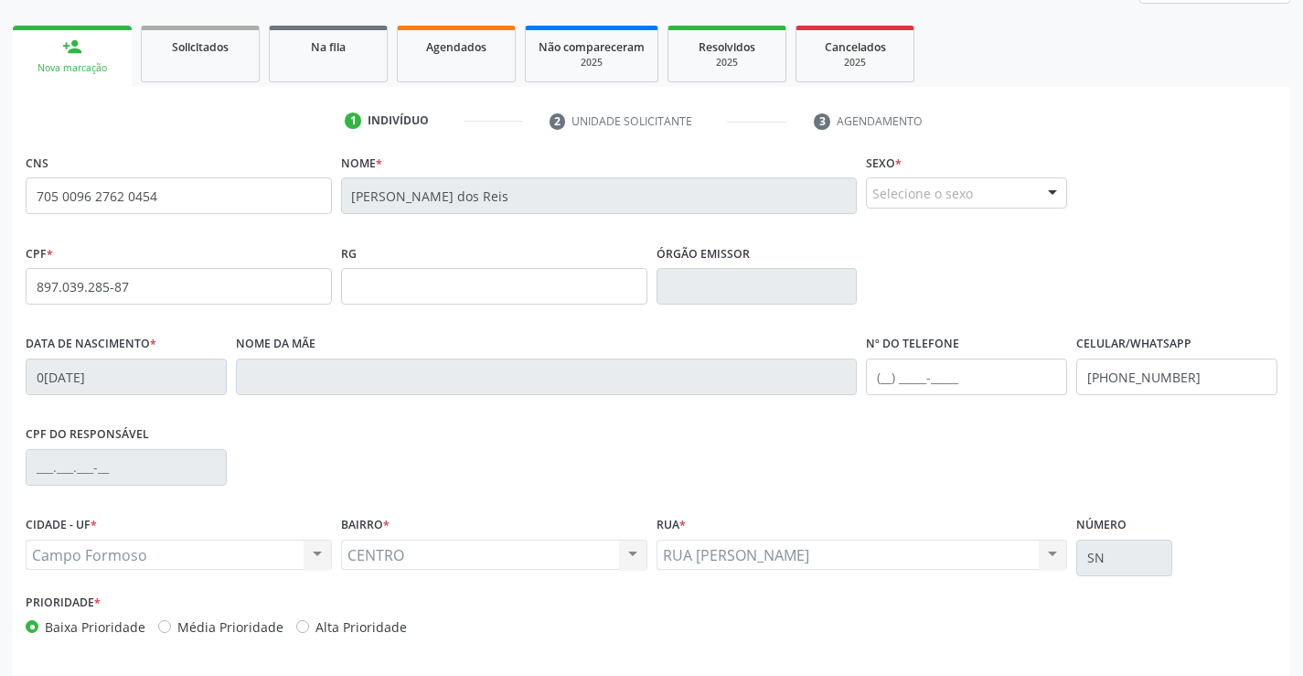
scroll to position [316, 0]
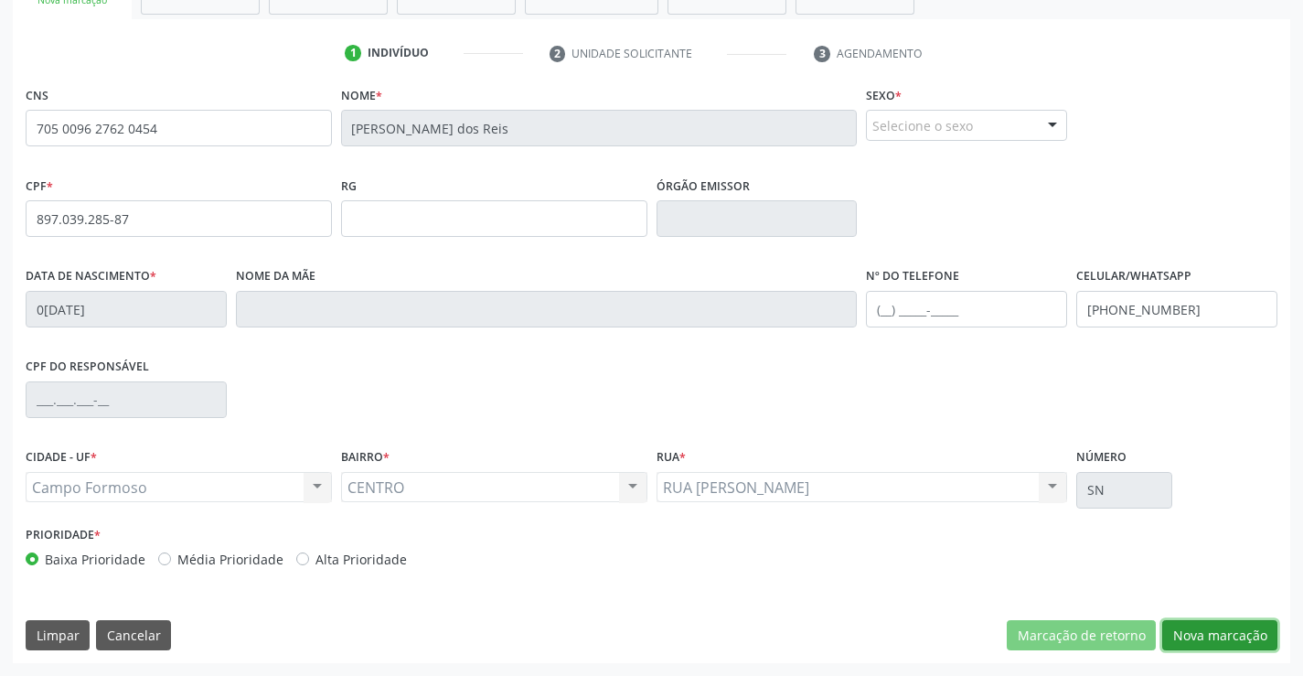
click at [1205, 623] on button "Nova marcação" at bounding box center [1219, 635] width 115 height 31
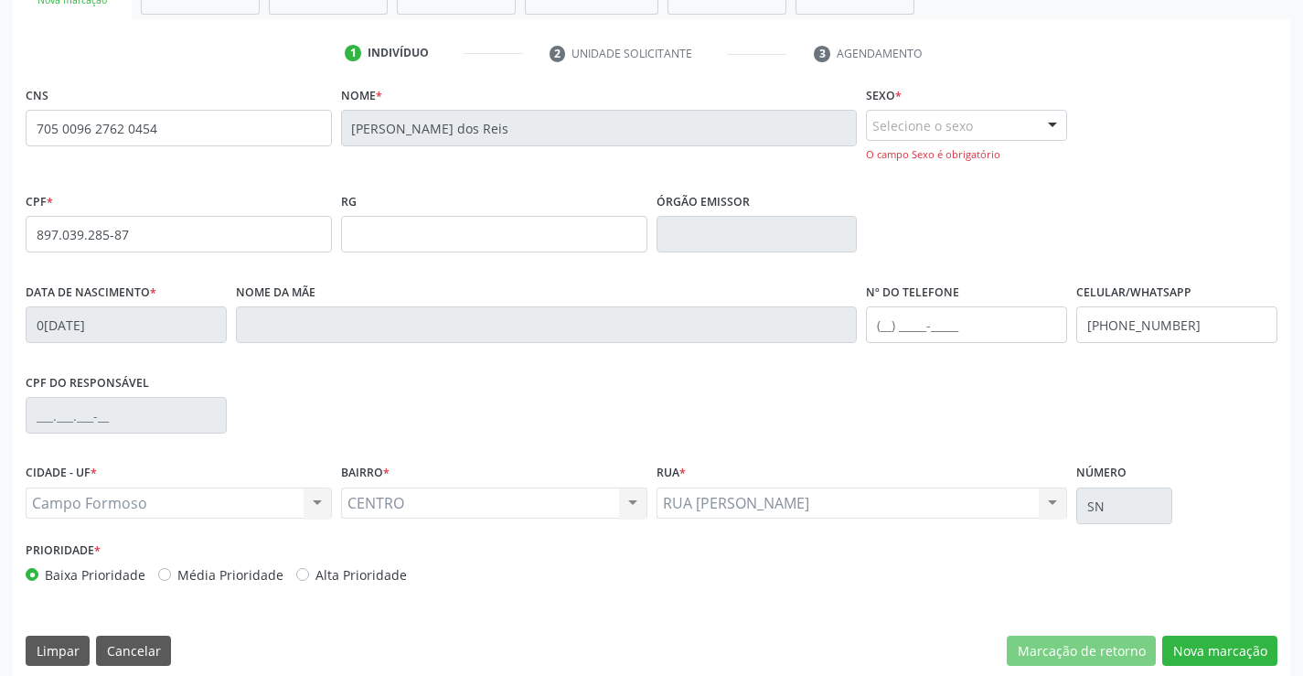
click at [1015, 114] on div "Selecione o sexo" at bounding box center [966, 125] width 201 height 31
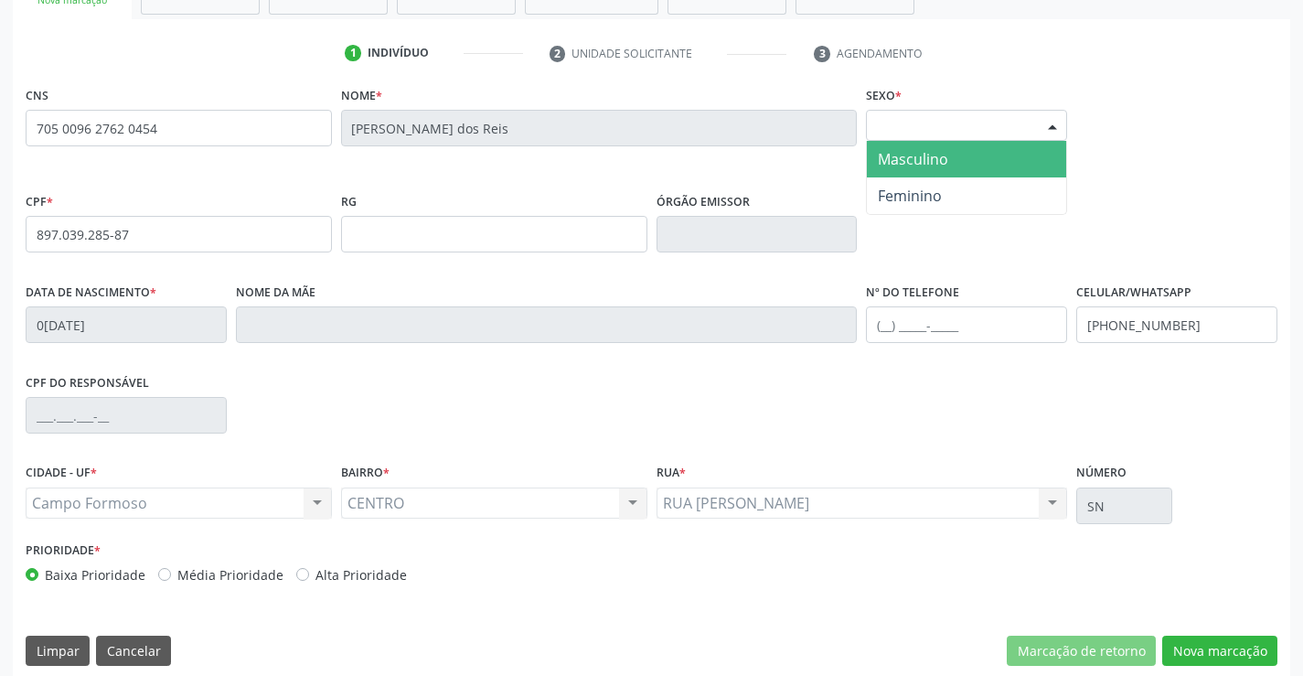
click at [955, 157] on span "Masculino" at bounding box center [966, 159] width 199 height 37
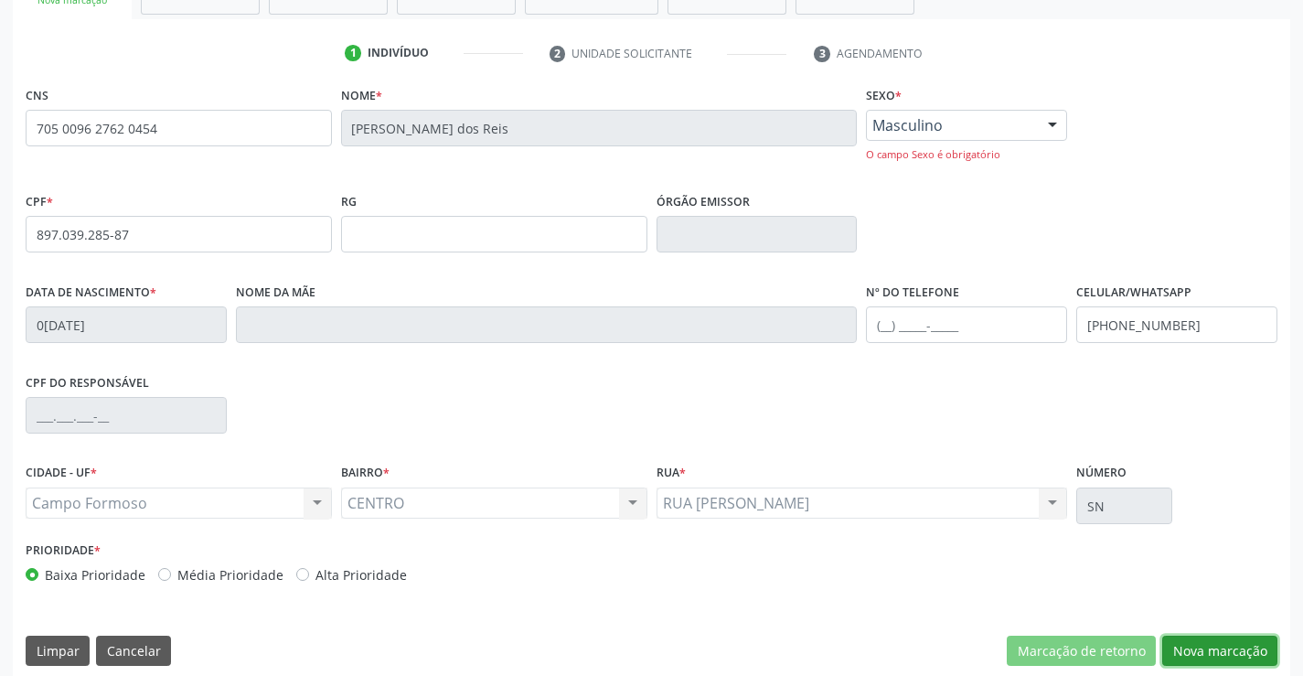
click at [1225, 656] on button "Nova marcação" at bounding box center [1219, 651] width 115 height 31
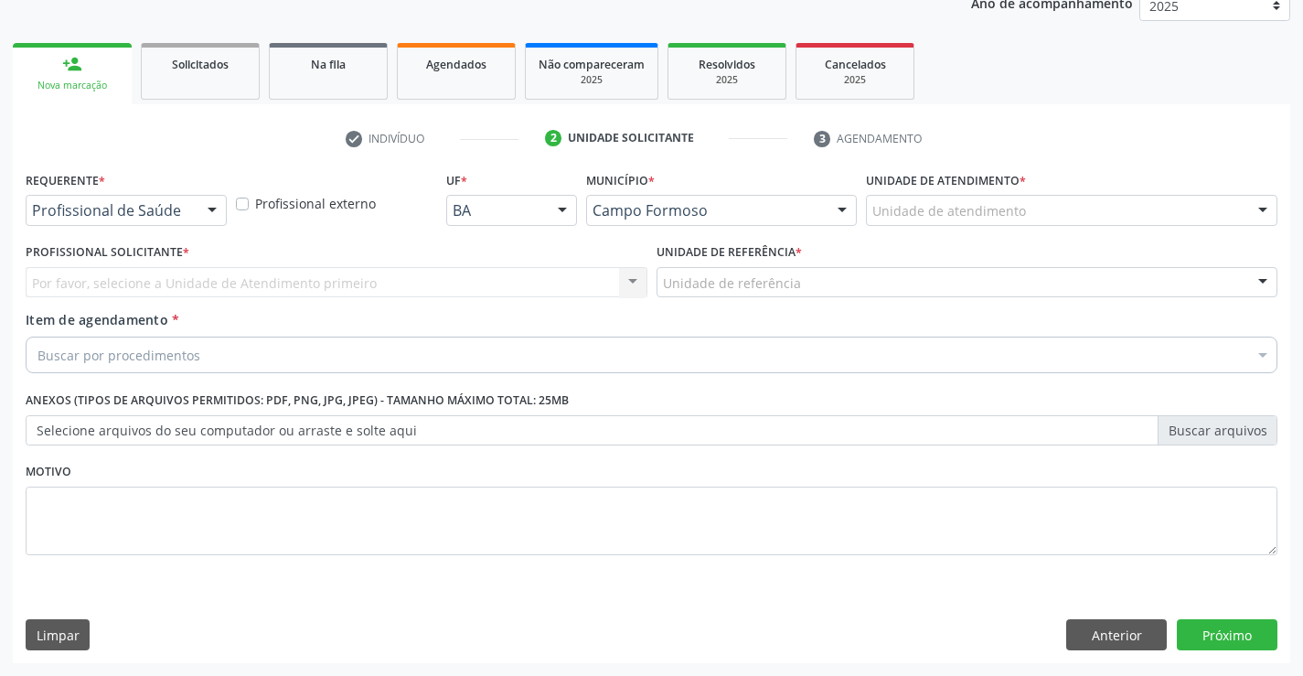
scroll to position [230, 0]
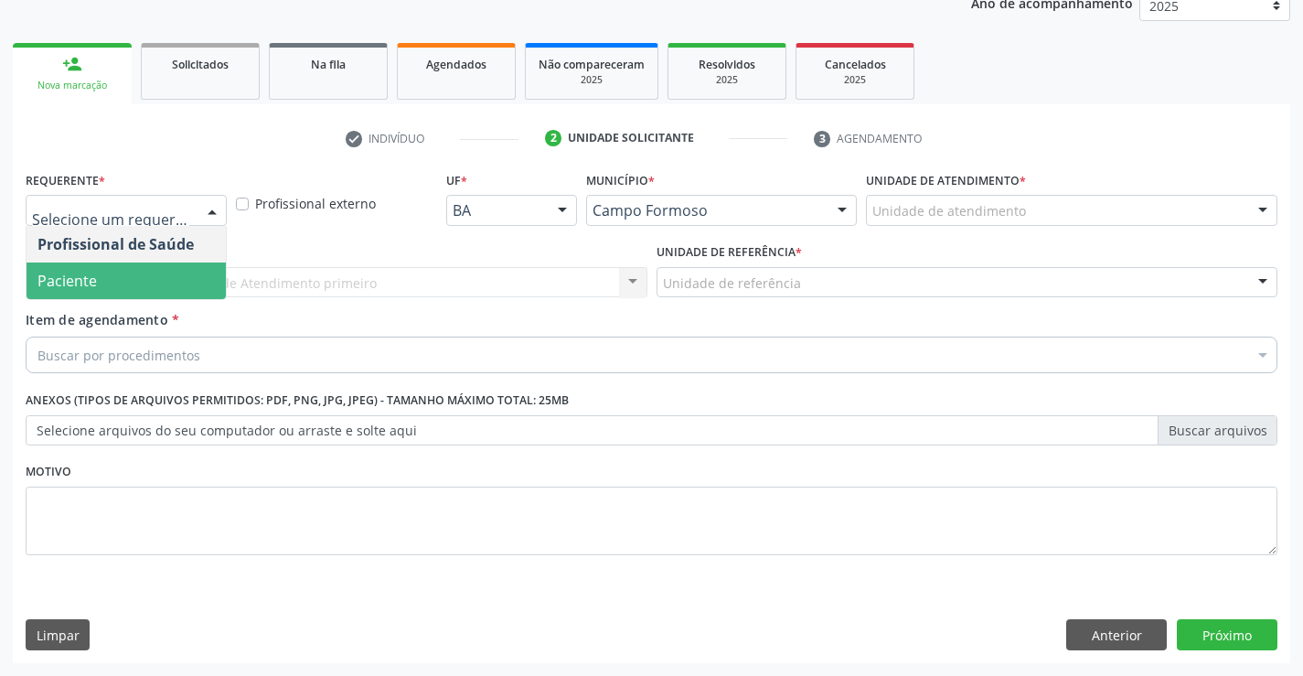
drag, startPoint x: 106, startPoint y: 269, endPoint x: 316, endPoint y: 292, distance: 210.7
click at [111, 270] on span "Paciente" at bounding box center [126, 280] width 199 height 37
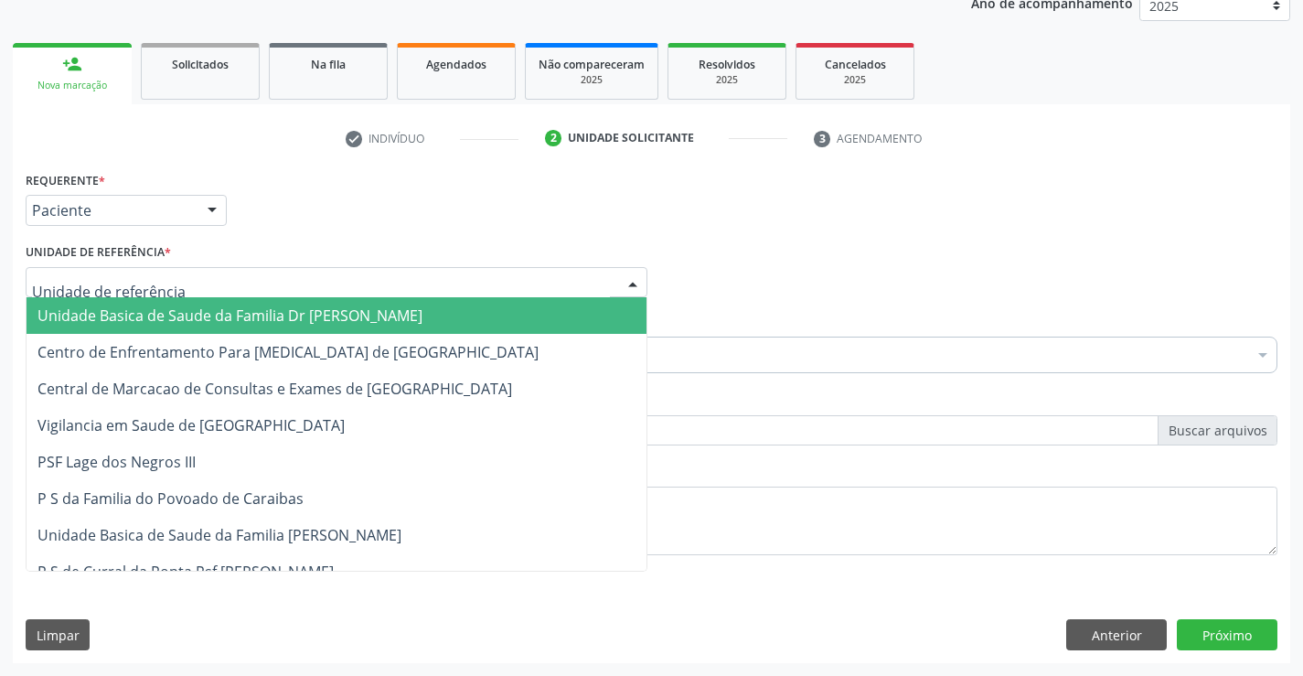
click at [319, 282] on div at bounding box center [337, 282] width 622 height 31
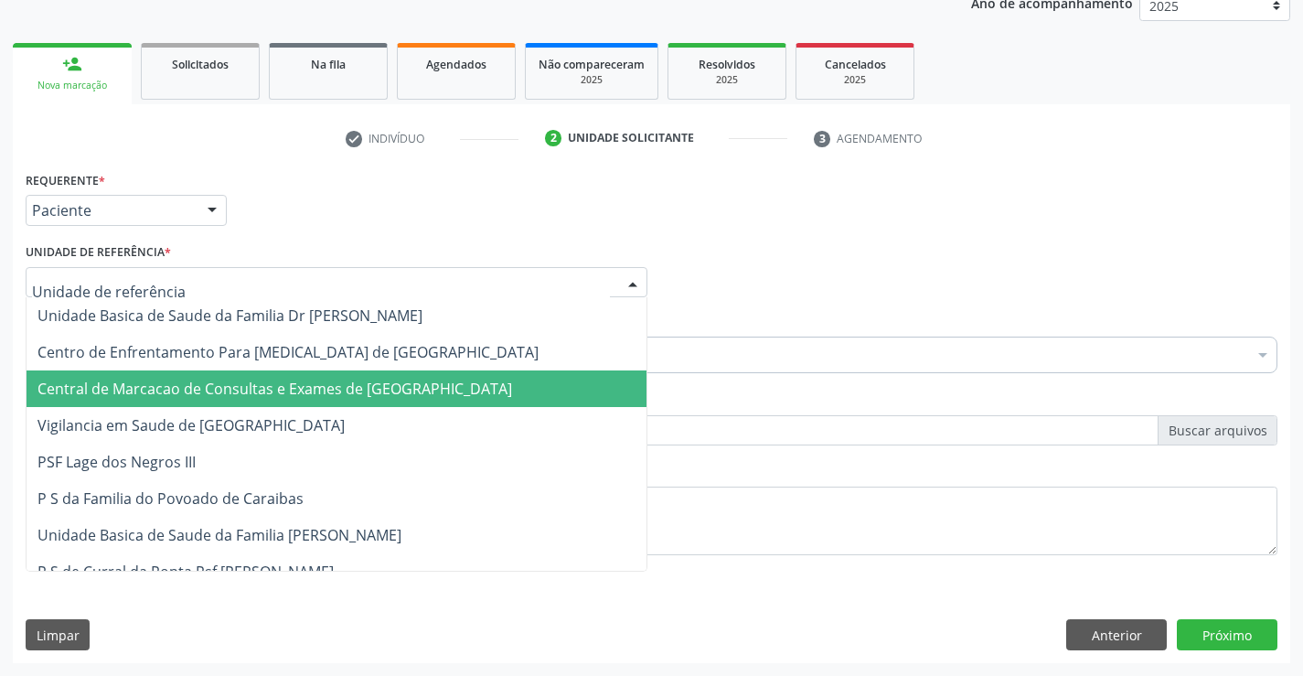
drag, startPoint x: 345, startPoint y: 397, endPoint x: 358, endPoint y: 374, distance: 26.2
click at [346, 397] on span "Central de Marcacao de Consultas e Exames de [GEOGRAPHIC_DATA]" at bounding box center [274, 389] width 475 height 20
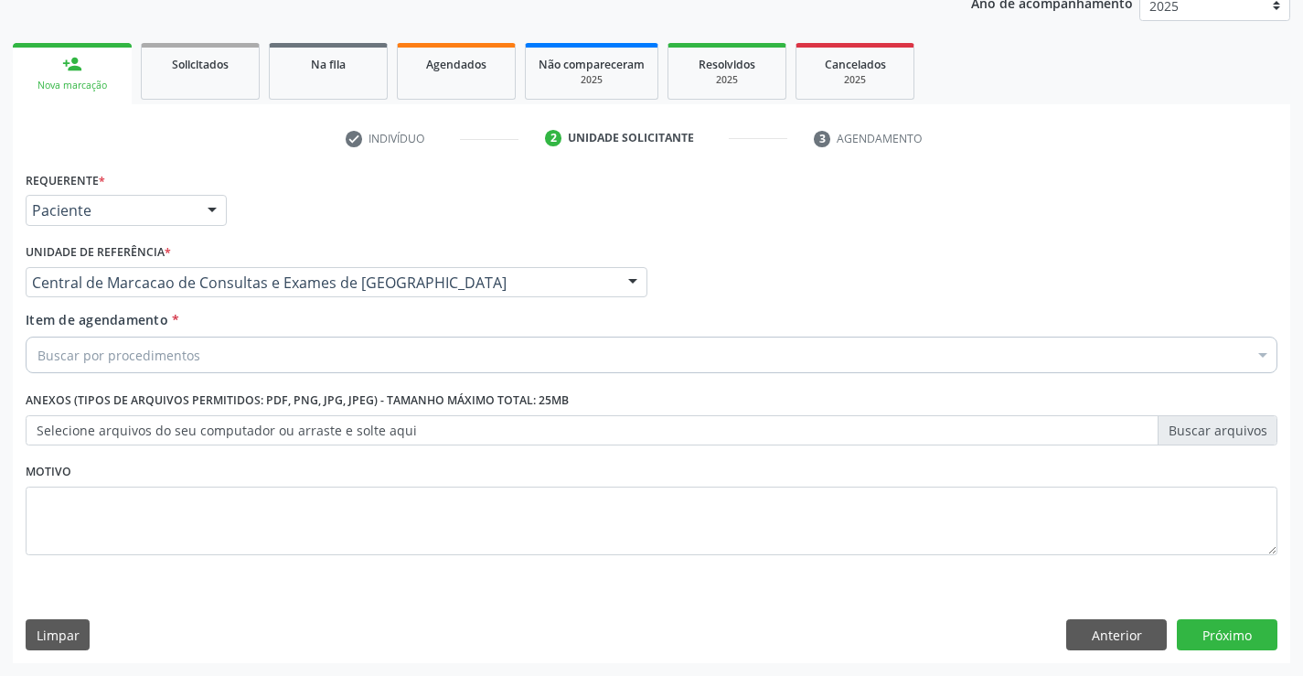
click at [364, 360] on div "Buscar por procedimentos" at bounding box center [652, 355] width 1252 height 37
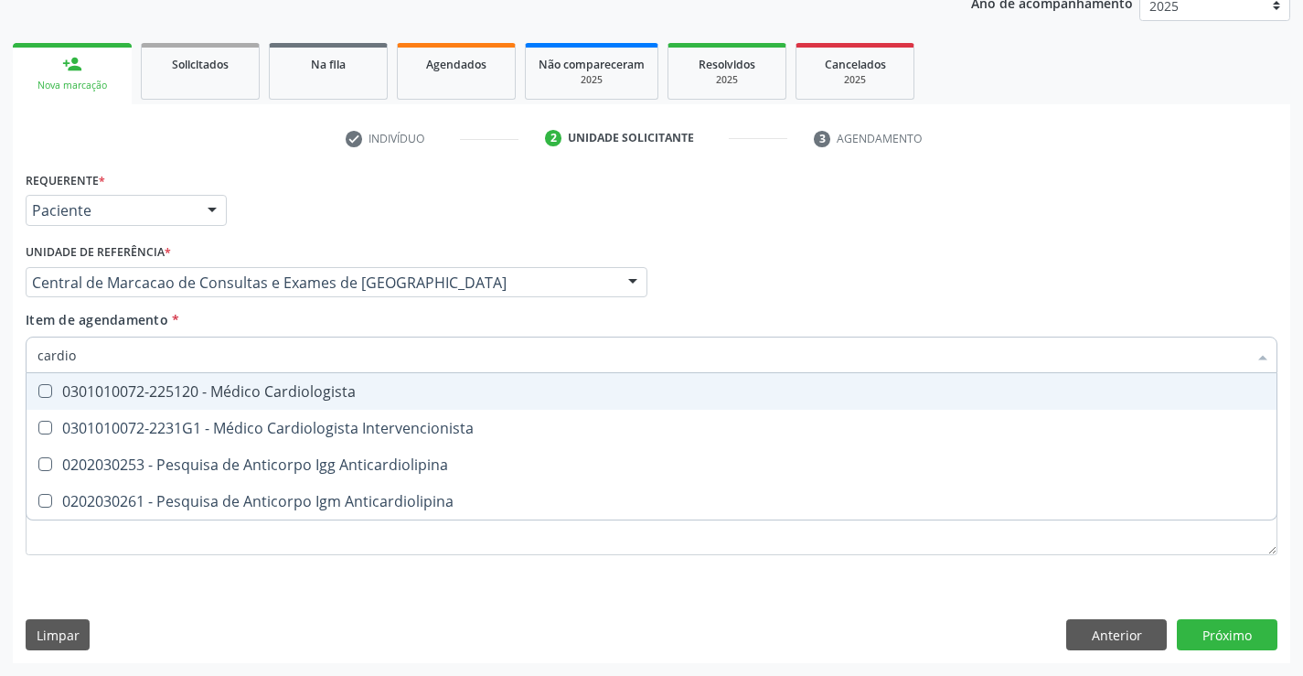
type input "cardiol"
click at [349, 391] on div "0301010072-225120 - Médico Cardiologista" at bounding box center [651, 391] width 1228 height 15
checkbox Cardiologista "true"
click at [920, 234] on div "Requerente * Paciente Profissional de Saúde Paciente Nenhum resultado encontrad…" at bounding box center [651, 201] width 1261 height 71
checkbox Intervencionista "true"
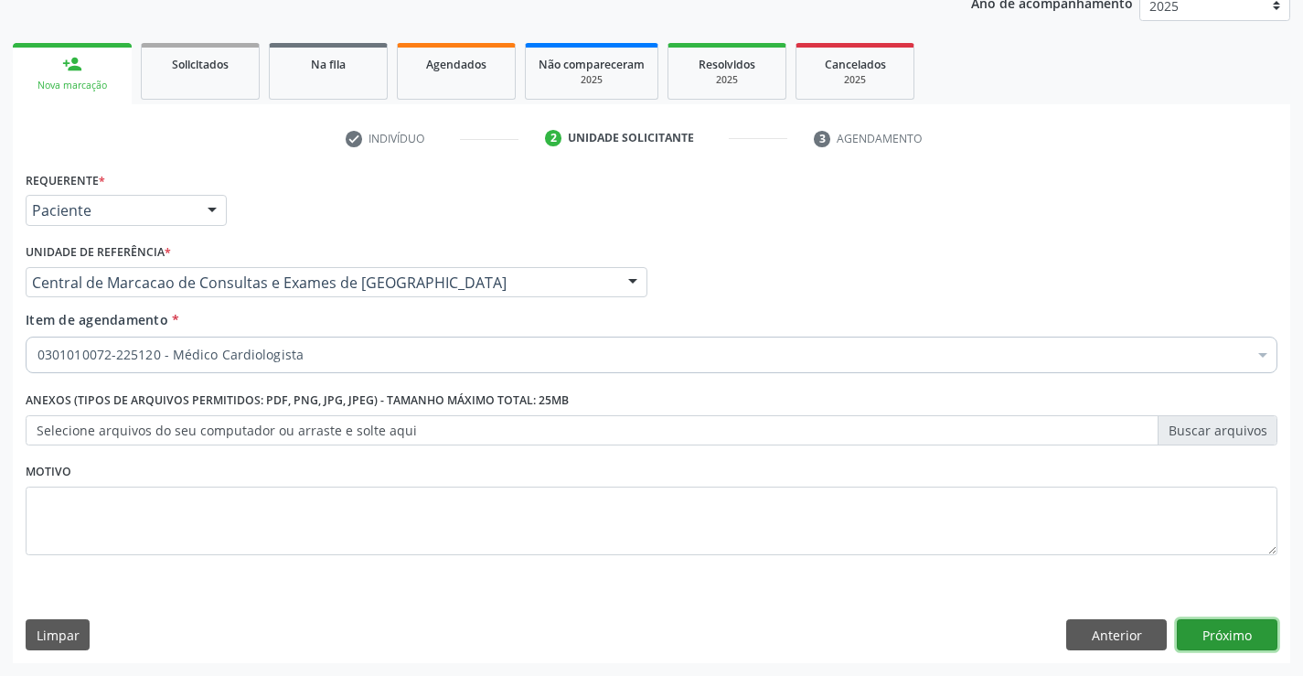
click at [1237, 632] on button "Próximo" at bounding box center [1227, 634] width 101 height 31
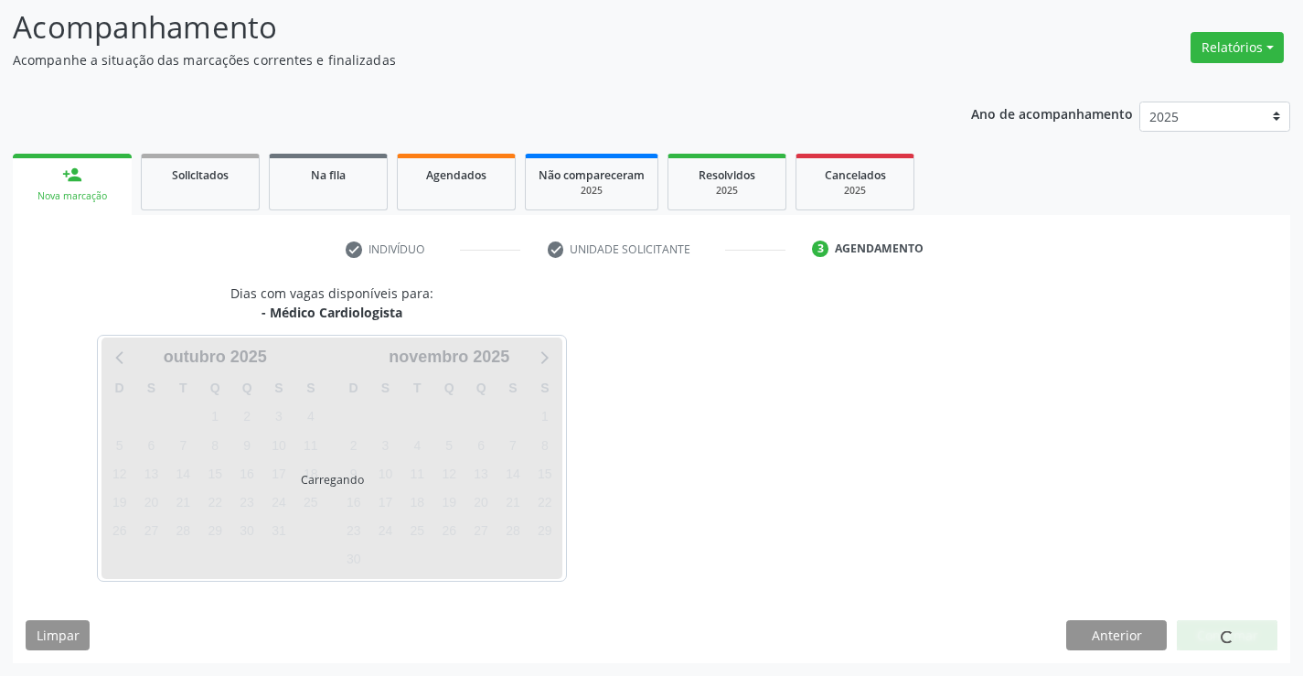
scroll to position [120, 0]
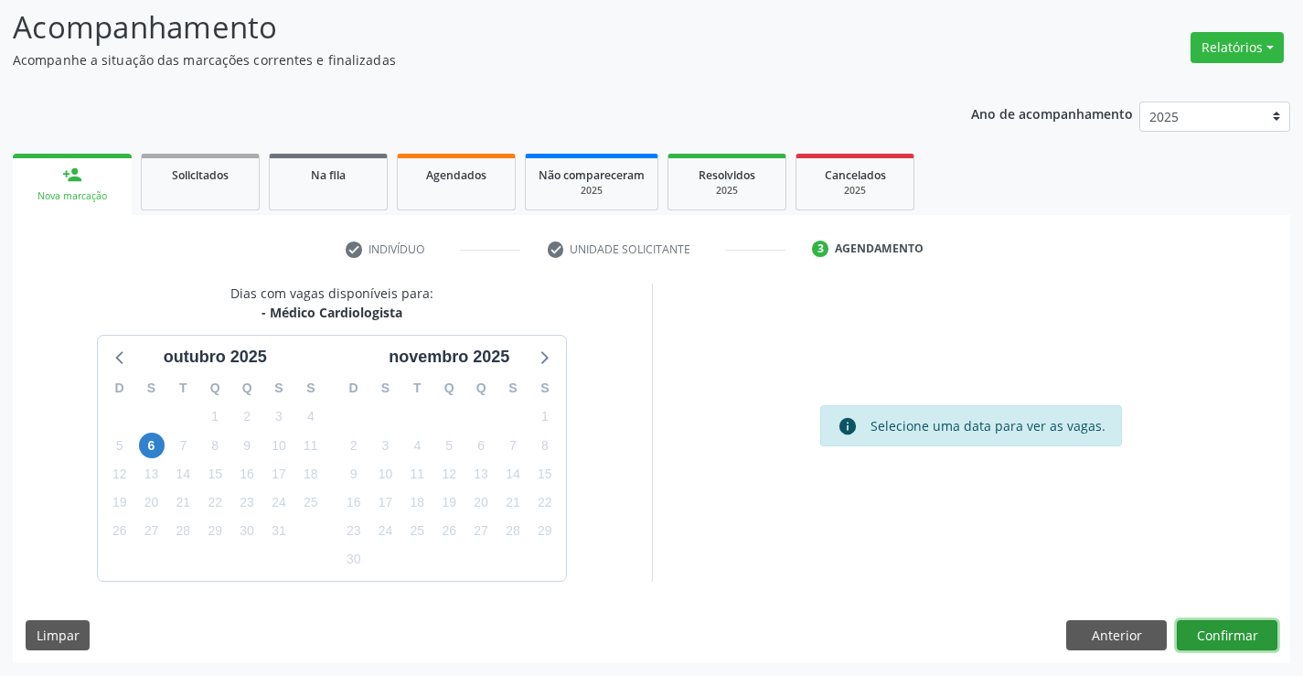
click at [1220, 631] on button "Confirmar" at bounding box center [1227, 635] width 101 height 31
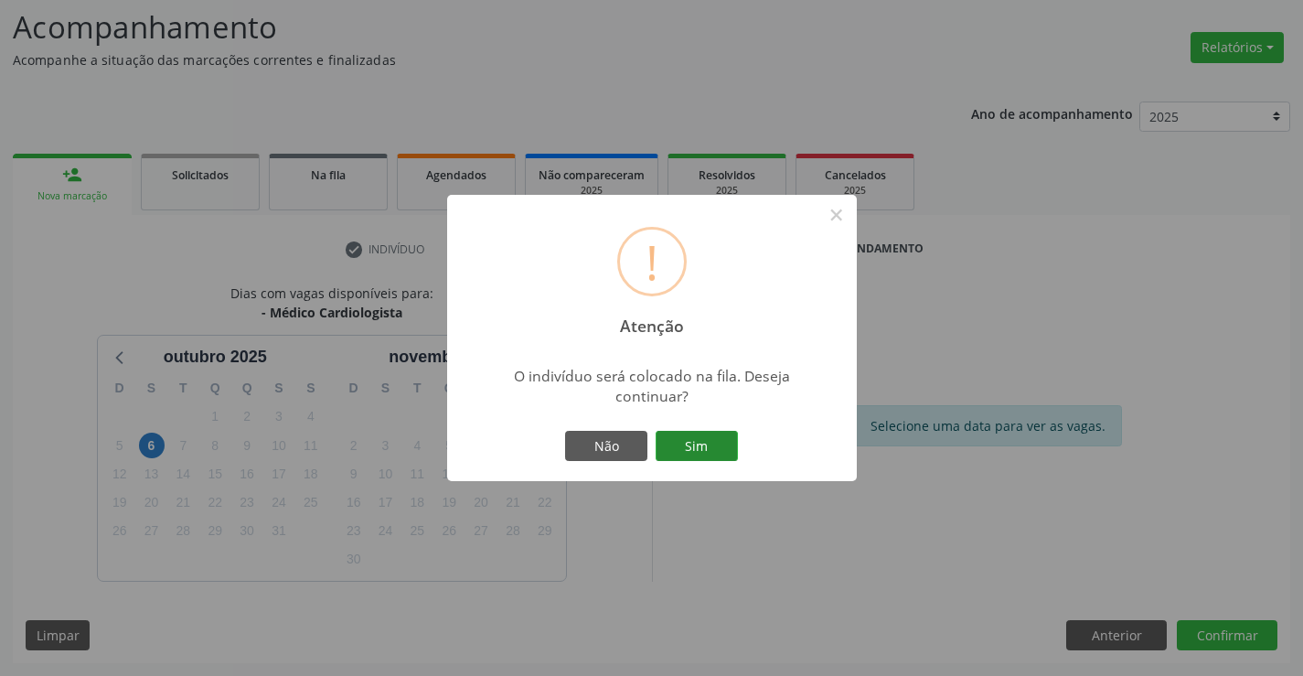
click at [693, 434] on button "Sim" at bounding box center [697, 446] width 82 height 31
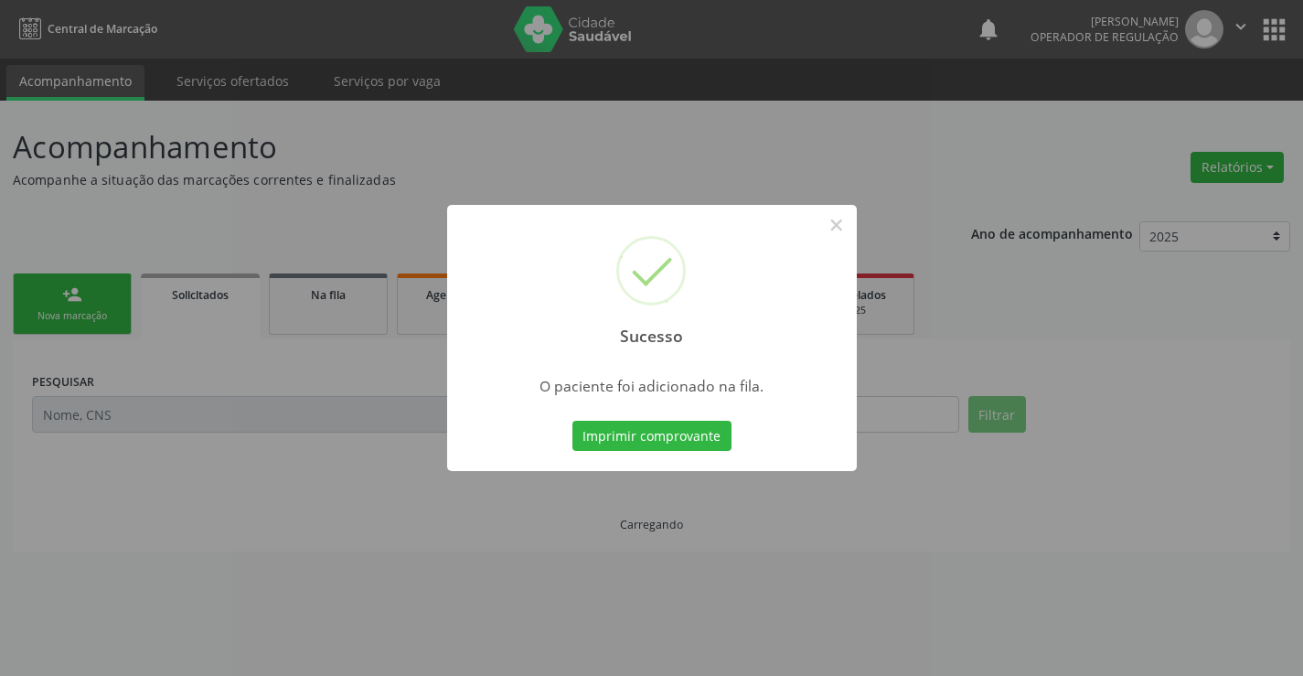
scroll to position [0, 0]
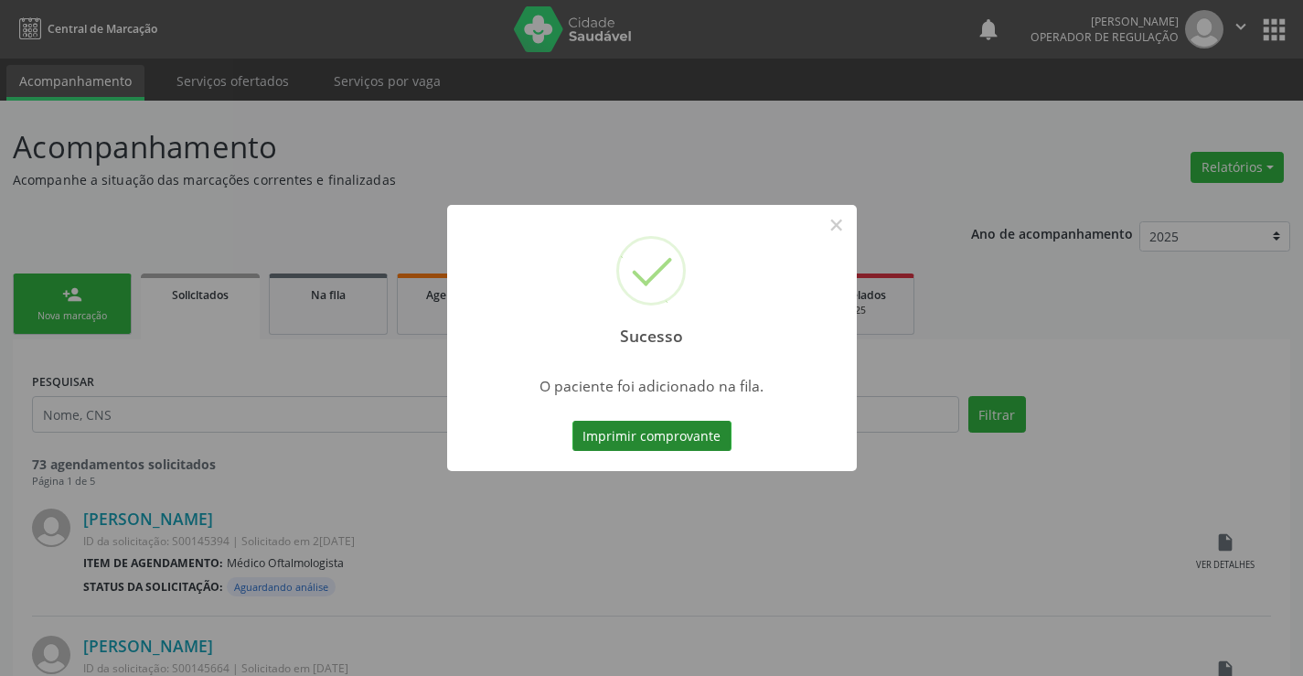
click at [710, 437] on button "Imprimir comprovante" at bounding box center [652, 436] width 159 height 31
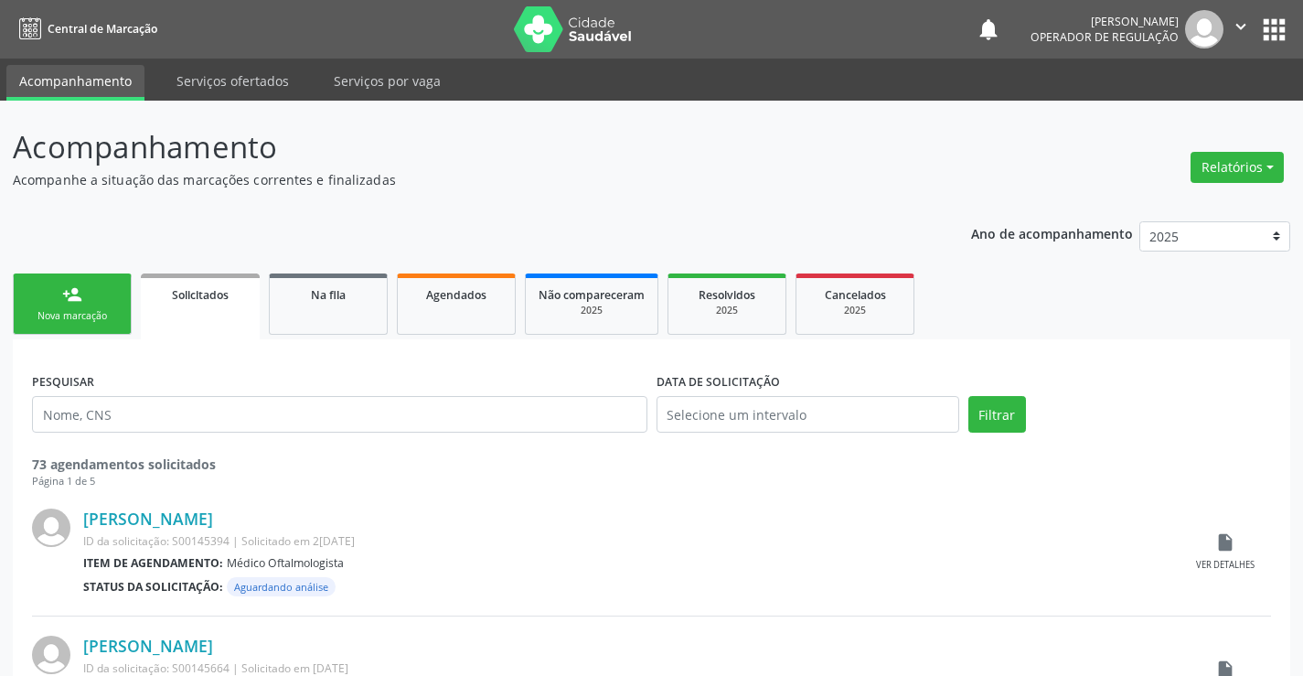
click at [1238, 29] on icon "" at bounding box center [1241, 26] width 20 height 20
click at [1159, 112] on link "Sair" at bounding box center [1194, 112] width 126 height 26
